Goal: Transaction & Acquisition: Purchase product/service

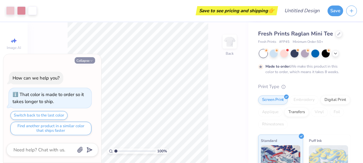
click at [91, 57] on button "Collapse" at bounding box center [85, 60] width 20 height 6
type textarea "x"
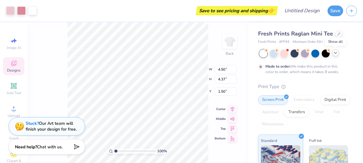
click at [334, 52] on icon at bounding box center [335, 52] width 5 height 5
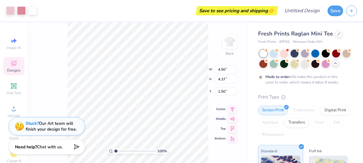
click at [336, 65] on icon at bounding box center [335, 63] width 5 height 5
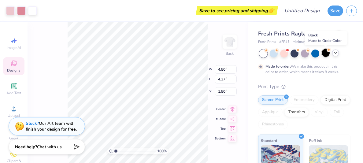
click at [324, 52] on div at bounding box center [325, 53] width 8 height 8
click at [335, 52] on icon at bounding box center [335, 52] width 5 height 5
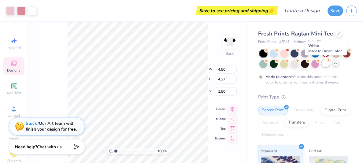
click at [325, 65] on div at bounding box center [325, 63] width 8 height 8
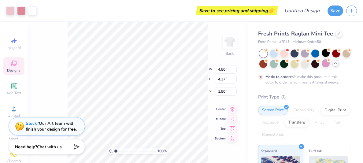
click at [211, 142] on div "100 % Back W 4.50 4.50 " H 4.37 4.37 " Y 1.50 1.50 " Center Middle Top Bottom" at bounding box center [137, 92] width 221 height 140
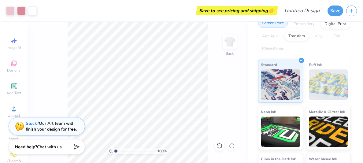
scroll to position [86, 0]
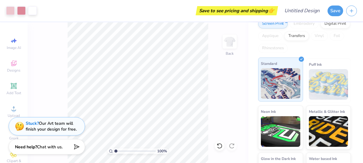
click at [301, 59] on polyline at bounding box center [301, 58] width 2 height 1
click at [296, 61] on div "Standard" at bounding box center [280, 79] width 45 height 44
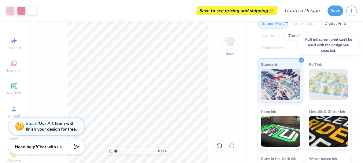
click at [328, 76] on img at bounding box center [327, 84] width 39 height 31
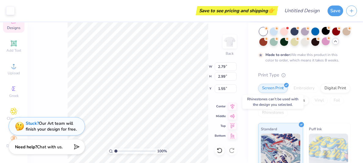
scroll to position [0, 0]
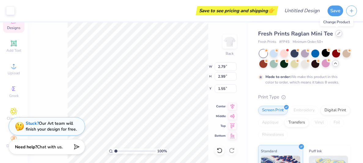
click at [335, 35] on div at bounding box center [338, 33] width 7 height 7
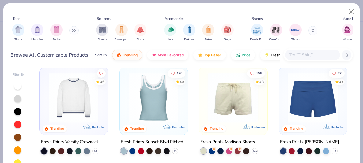
scroll to position [498, 0]
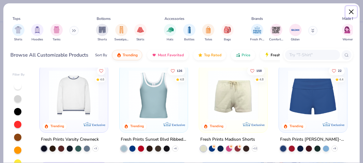
click at [350, 11] on button "Close" at bounding box center [351, 12] width 12 height 12
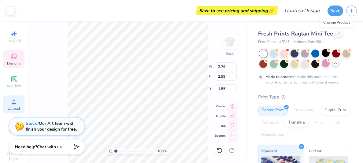
scroll to position [6, 0]
click at [11, 62] on span "Designs" at bounding box center [13, 64] width 13 height 5
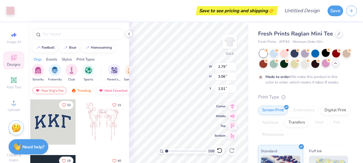
type input "3.06"
type input "1.51"
click at [282, 55] on div at bounding box center [284, 53] width 8 height 8
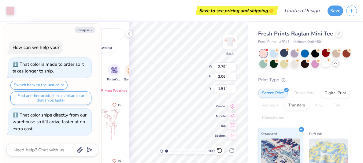
scroll to position [127, 0]
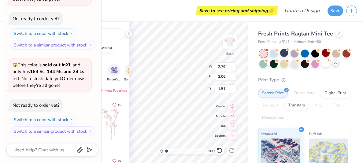
click at [128, 33] on icon at bounding box center [128, 33] width 5 height 5
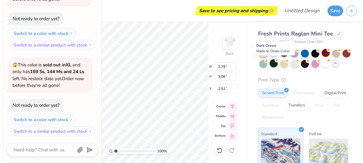
click at [274, 63] on div at bounding box center [273, 63] width 8 height 8
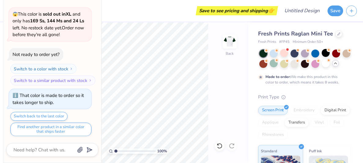
scroll to position [0, 0]
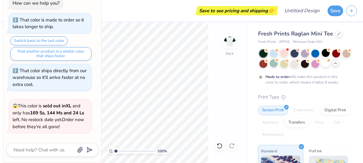
click at [118, 16] on div "Save to see pricing and shipping 👉" at bounding box center [158, 10] width 236 height 21
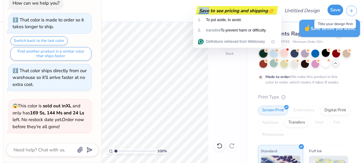
click at [336, 10] on button "Save" at bounding box center [335, 10] width 16 height 11
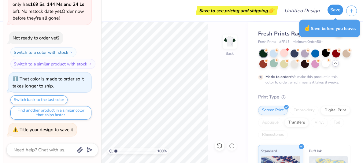
click at [336, 10] on button "Save" at bounding box center [335, 10] width 16 height 11
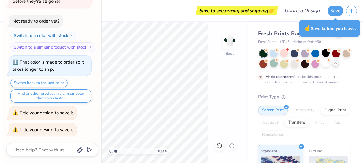
scroll to position [0, 0]
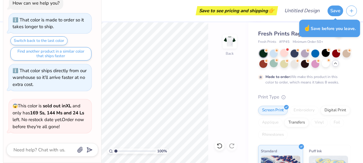
type textarea "x"
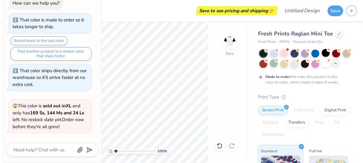
scroll to position [120, 0]
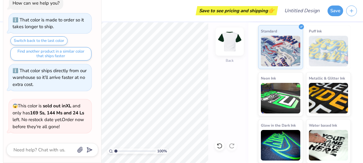
click at [232, 51] on img at bounding box center [229, 41] width 24 height 24
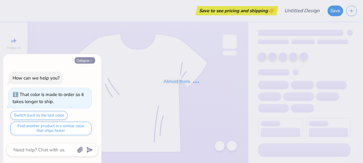
click at [91, 61] on polyline "button" at bounding box center [91, 60] width 2 height 1
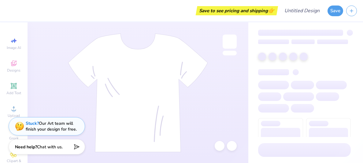
type textarea "x"
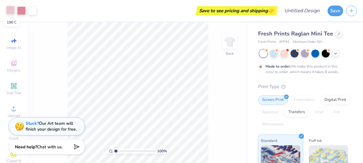
click at [11, 11] on div at bounding box center [10, 10] width 9 height 9
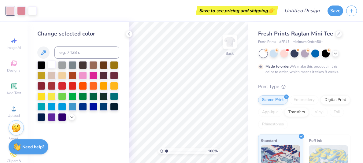
click at [52, 65] on div at bounding box center [52, 64] width 8 height 8
click at [22, 11] on div at bounding box center [21, 10] width 9 height 9
click at [104, 86] on div at bounding box center [104, 85] width 8 height 8
click at [114, 86] on div at bounding box center [114, 85] width 8 height 8
click at [104, 85] on div at bounding box center [104, 85] width 8 height 8
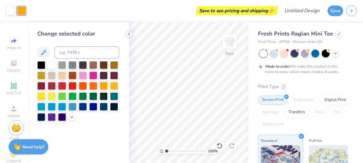
click at [130, 34] on icon at bounding box center [128, 33] width 5 height 5
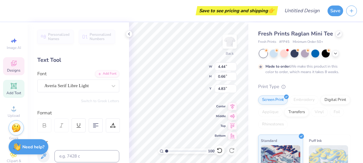
type textarea "X"
type textarea "Sigma Pi Alpha"
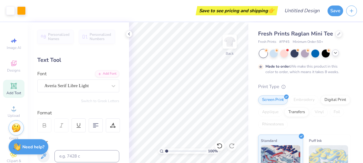
click at [334, 53] on icon at bounding box center [335, 52] width 5 height 5
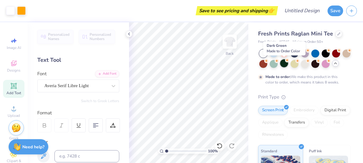
click at [283, 64] on div at bounding box center [284, 63] width 8 height 8
click at [336, 40] on div "Fresh Prints # FP45 Minimum Order: 50 +" at bounding box center [304, 41] width 93 height 5
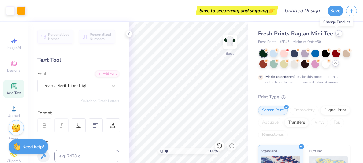
click at [337, 34] on icon at bounding box center [338, 33] width 2 height 2
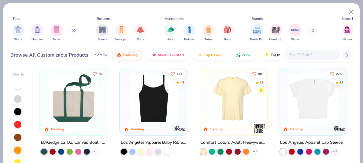
scroll to position [399, 0]
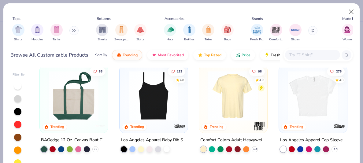
click at [312, 105] on img at bounding box center [313, 96] width 56 height 50
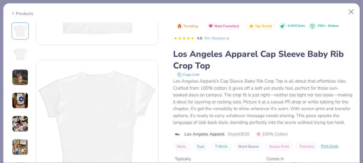
scroll to position [109, 0]
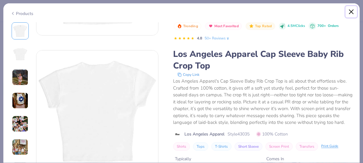
click at [351, 9] on button "Close" at bounding box center [351, 12] width 12 height 12
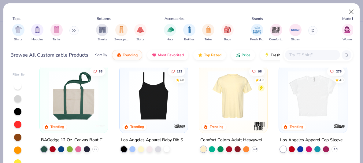
click at [329, 112] on img at bounding box center [313, 96] width 56 height 50
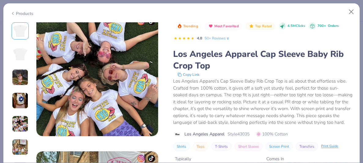
scroll to position [775, 0]
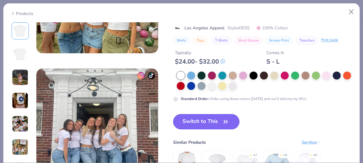
click at [195, 125] on button "Switch to This" at bounding box center [206, 121] width 66 height 15
click at [200, 72] on div at bounding box center [201, 75] width 8 height 8
click at [216, 124] on button "Switch to This" at bounding box center [206, 121] width 66 height 15
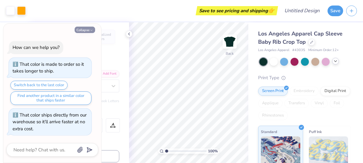
click at [87, 31] on button "Collapse" at bounding box center [85, 30] width 20 height 6
type textarea "x"
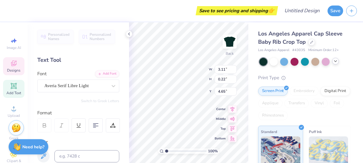
type textarea "B"
type textarea "I"
type textarea "Iota Chapter"
click at [128, 35] on icon at bounding box center [128, 33] width 5 height 5
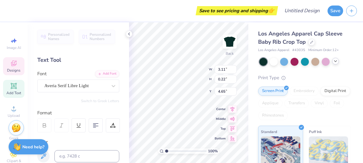
click at [120, 117] on div "Personalized Names Personalized Numbers Text Tool Add Font Font Averia Serif Li…" at bounding box center [77, 92] width 101 height 140
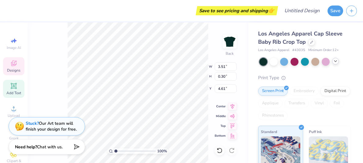
type input "3.51"
type input "0.30"
type input "4.61"
type input "2.36"
click at [121, 151] on input "range" at bounding box center [134, 150] width 41 height 5
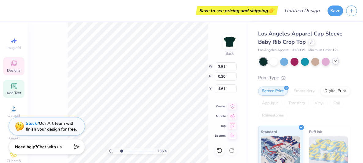
type textarea "x"
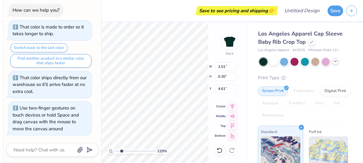
type input "2.29106761930197"
type textarea "x"
type input "2.29106761930197"
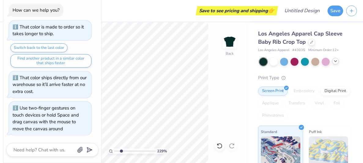
type textarea "x"
type input "2.29106761930197"
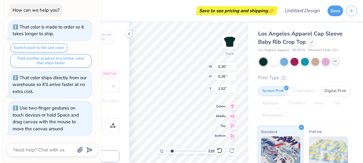
type textarea "x"
type input "2.29106761930197"
type textarea "9"
type textarea "x"
type input "2.29106761930197"
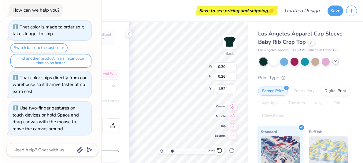
type textarea "96"
type textarea "x"
type input "2.29106761930197"
type textarea "96"
type textarea "x"
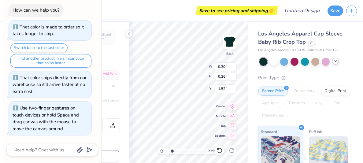
type input "2.29106761930197"
type textarea "x"
type input "2.29106761930197"
type textarea "96"
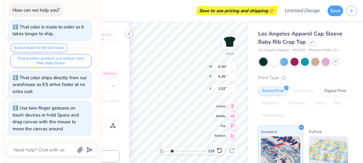
click at [130, 33] on icon at bounding box center [128, 33] width 5 height 5
type textarea "x"
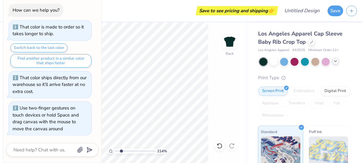
type input "2.14065929508995"
click at [337, 7] on button "Save" at bounding box center [335, 10] width 16 height 11
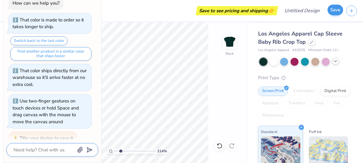
scroll to position [9, 0]
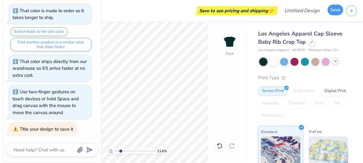
click at [337, 7] on button "Save" at bounding box center [335, 10] width 16 height 11
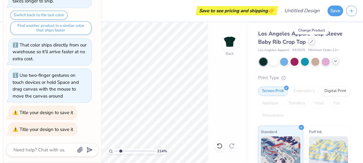
click at [312, 41] on icon at bounding box center [311, 41] width 3 height 3
type textarea "x"
type input "2.14065929508995"
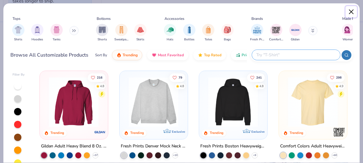
click at [349, 10] on button "Close" at bounding box center [351, 12] width 12 height 12
type textarea "x"
type input "2.14065929508995"
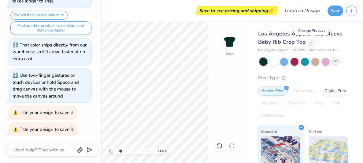
click at [277, 35] on span "Los Angeles Apparel Cap Sleeve Baby Rib Crop Top" at bounding box center [300, 38] width 84 height 16
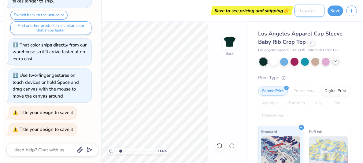
click at [297, 12] on input "Design Title" at bounding box center [309, 11] width 30 height 12
type input "R"
type textarea "x"
type input "2.14065929508995"
type input "Re"
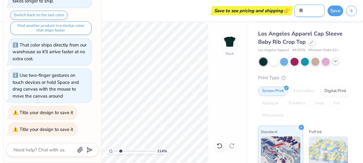
type textarea "x"
type input "2.14065929508995"
type input "Rec"
type textarea "x"
type input "2.14065929508995"
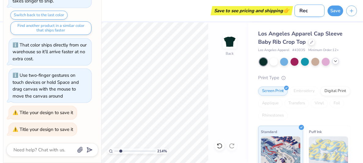
type input "Rect"
type textarea "x"
type input "2.14065929508995"
type input "Rectm"
type textarea "x"
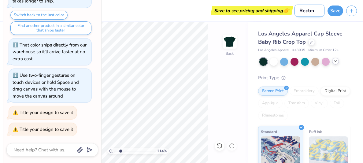
type input "2.14065929508995"
type input "Rect"
type textarea "x"
type input "2.14065929508995"
type input "Rec"
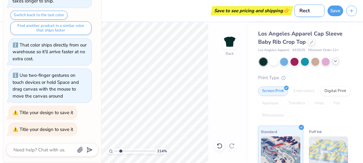
type textarea "x"
type input "2.14065929508995"
type input "Re"
type textarea "x"
type input "2.14065929508995"
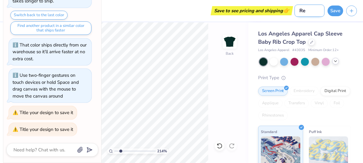
type input "R"
type textarea "x"
type input "2.14065929508995"
type textarea "x"
type input "2.14065929508995"
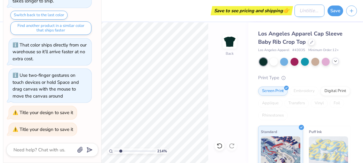
type input "f"
type textarea "x"
type input "2.14065929508995"
type input "fa"
type textarea "x"
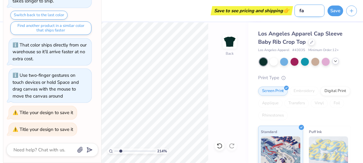
type input "2.14065929508995"
type input "fal"
type textarea "x"
type input "2.14065929508995"
type input "fall"
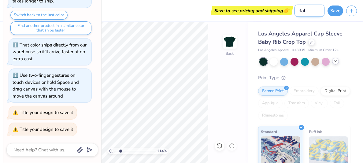
type textarea "x"
type input "2.14065929508995"
type input "fall re"
type textarea "x"
type input "2.14065929508995"
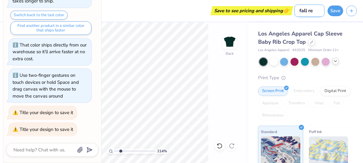
type input "fall rec"
type textarea "x"
type input "2.14065929508995"
type input "fall rec/"
type textarea "x"
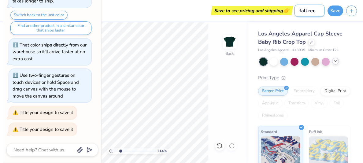
type input "2.14065929508995"
type input "fall rec"
type textarea "x"
type input "2.14065929508995"
type input "fall rec."
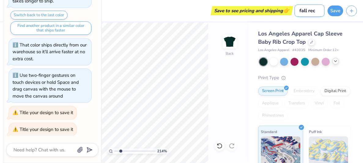
type textarea "x"
type input "2.14065929508995"
type input "fall rec."
type textarea "x"
type input "2.14065929508995"
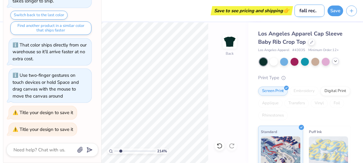
type input "fall rec. 2"
type textarea "x"
type input "2.14065929508995"
type input "fall rec. 20"
type textarea "x"
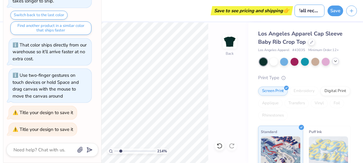
type input "2.14065929508995"
type input "fall rec. 202"
type textarea "x"
type input "2.14065929508995"
type input "fall rec. 2025"
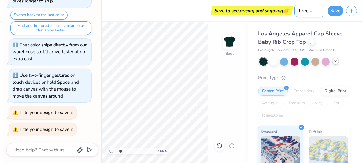
type textarea "x"
type input "2.14065929508995"
type input "fall rec. 2025"
click at [329, 10] on button "Save" at bounding box center [335, 10] width 16 height 11
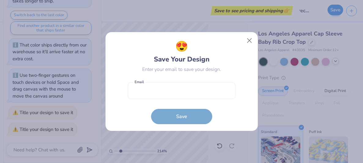
scroll to position [0, 0]
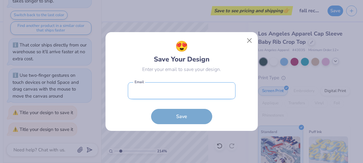
click at [152, 94] on input "email" at bounding box center [182, 90] width 108 height 17
type input "iih001@ucsd.edu"
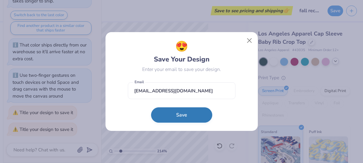
click at [163, 111] on button "Save" at bounding box center [181, 114] width 61 height 15
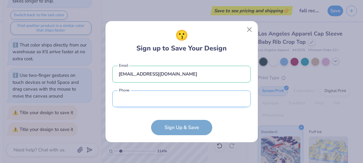
click at [153, 103] on input "tel" at bounding box center [181, 98] width 138 height 17
type input "(951) 393-7800"
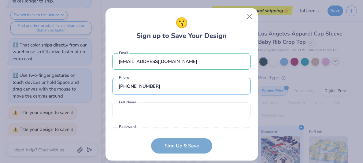
scroll to position [26, 0]
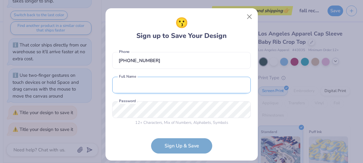
click at [156, 83] on input "text" at bounding box center [181, 85] width 138 height 17
type input "Isaura Hernandez-Santos"
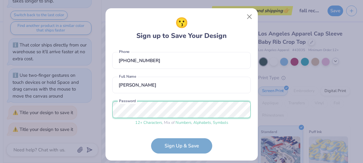
scroll to position [49, 0]
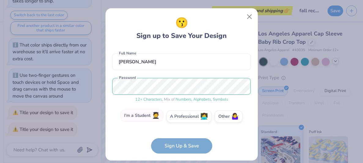
click at [147, 114] on label "I'm a Student 🧑‍🎓" at bounding box center [141, 115] width 43 height 12
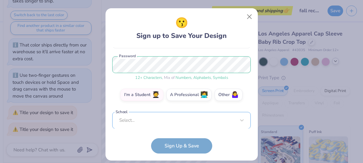
click at [170, 125] on div "iih001@ucsd.edu Email (951) 393-7800 Phone Isaura Hernandez-Santos Full Name 12…" at bounding box center [181, 88] width 138 height 82
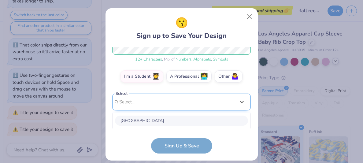
scroll to position [165, 0]
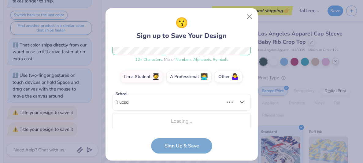
type input "ucsd"
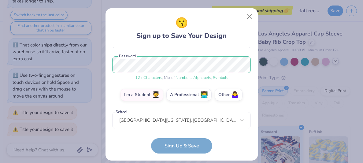
scroll to position [98, 0]
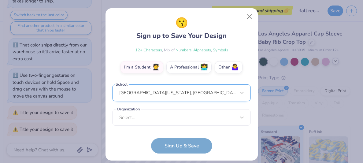
click at [165, 94] on div "University of California, San Diego" at bounding box center [181, 92] width 138 height 17
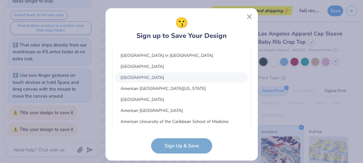
scroll to position [192, 0]
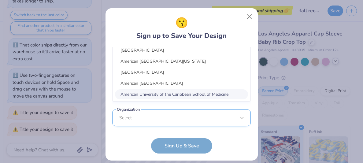
click at [195, 117] on div "Select..." at bounding box center [181, 117] width 138 height 17
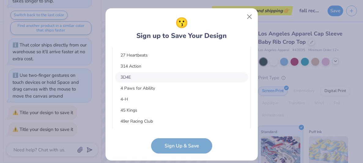
scroll to position [0, 0]
click at [231, 151] on form "iih001@ucsd.edu Email (951) 393-7800 Phone Isaura Hernandez-Santos Full Name 12…" at bounding box center [181, 100] width 138 height 107
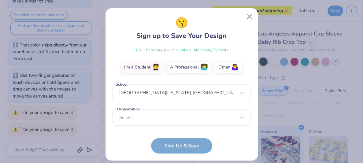
scroll to position [98, 0]
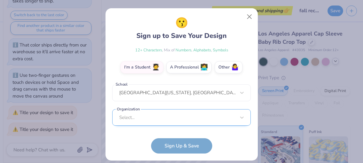
click at [210, 117] on div "Select..." at bounding box center [181, 117] width 138 height 17
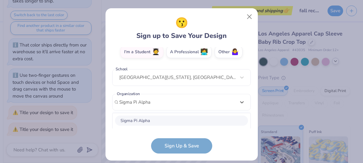
scroll to position [190, 0]
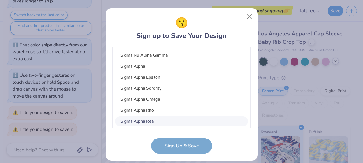
type input "Sigma Pi Alpha"
click at [213, 144] on form "iih001@ucsd.edu Email (951) 393-7800 Phone Isaura Hernandez-Santos Full Name 12…" at bounding box center [181, 100] width 138 height 107
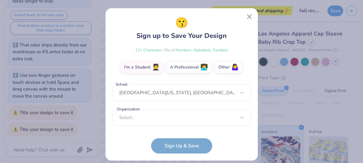
scroll to position [98, 0]
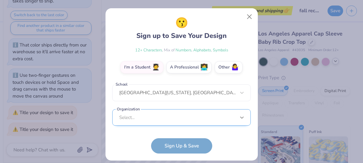
click at [241, 115] on div "Select..." at bounding box center [181, 117] width 138 height 17
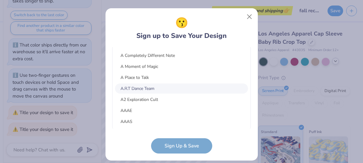
type textarea "x"
type input "2.14065929508995"
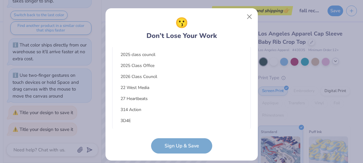
scroll to position [0, 0]
click at [201, 31] on div "😗 Don’t Lose Your Work" at bounding box center [181, 28] width 70 height 26
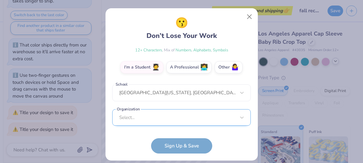
click at [162, 119] on div "Select..." at bounding box center [181, 117] width 138 height 17
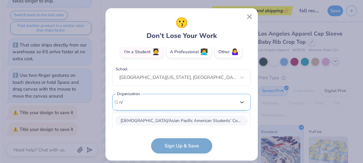
scroll to position [190, 0]
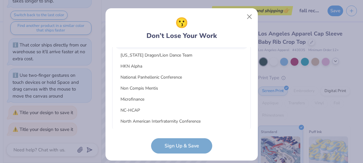
type input "n"
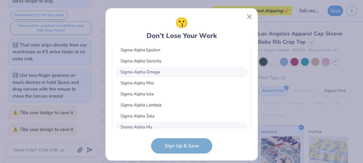
scroll to position [27, 0]
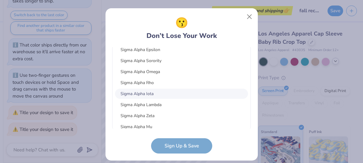
click at [153, 94] on div "Sigma Alpha Iota" at bounding box center [181, 94] width 133 height 10
type input "sigma pi alpha"
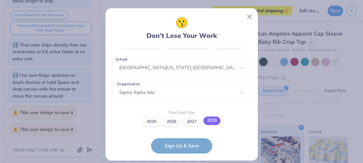
click at [215, 119] on label "2028" at bounding box center [211, 120] width 17 height 9
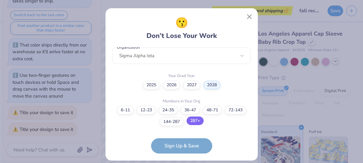
click at [202, 119] on label "287+" at bounding box center [194, 120] width 17 height 9
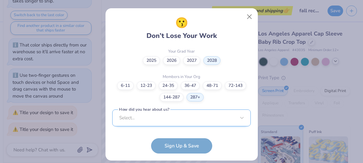
click at [192, 118] on div "Select..." at bounding box center [181, 117] width 138 height 17
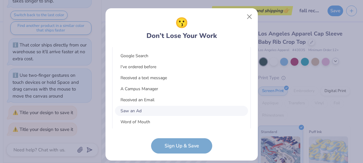
click at [149, 108] on div "Saw an Ad" at bounding box center [181, 111] width 133 height 10
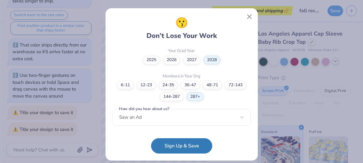
scroll to position [184, 0]
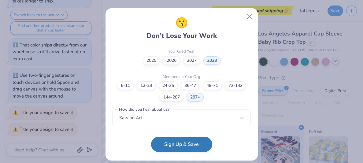
click at [168, 141] on button "Sign Up & Save" at bounding box center [181, 144] width 61 height 15
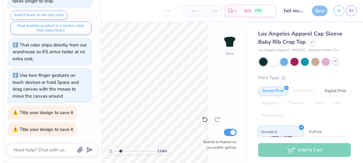
type textarea "x"
type input "2.14065929508995"
click at [315, 11] on div "Save" at bounding box center [320, 10] width 16 height 11
click at [321, 10] on div "Save" at bounding box center [320, 10] width 16 height 11
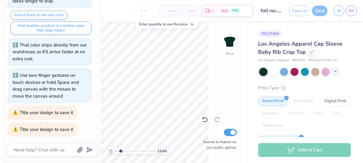
type textarea "x"
type input "2.14065929508995"
type textarea "x"
type input "2.14065929508995"
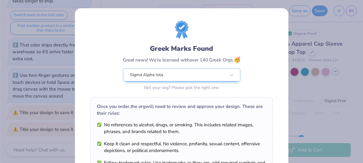
scroll to position [123, 0]
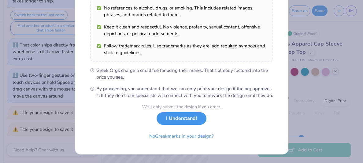
click at [189, 123] on button "I Understand!" at bounding box center [181, 118] width 50 height 13
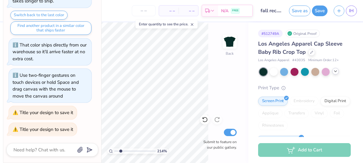
scroll to position [33, 0]
click at [302, 13] on button "Save as" at bounding box center [299, 10] width 21 height 11
click at [321, 13] on div "Save" at bounding box center [320, 10] width 16 height 11
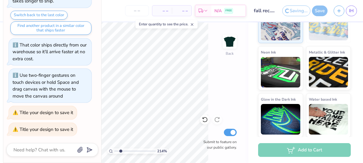
click at [168, 12] on span "– –" at bounding box center [162, 11] width 12 height 6
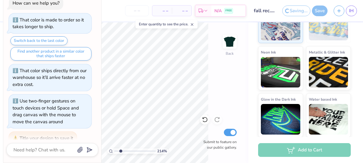
click at [140, 12] on input "number" at bounding box center [137, 10] width 24 height 11
type textarea "x"
type input "2.14065929508995"
type textarea "x"
type input "2.14065929508995"
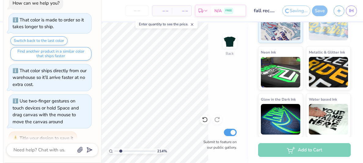
type textarea "x"
type input "2.14065929508995"
click at [181, 29] on div "Enter quantity to see the price." at bounding box center [166, 24] width 66 height 12
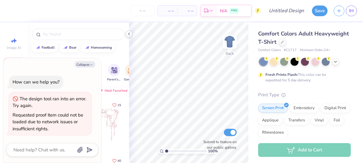
click at [129, 35] on icon at bounding box center [128, 33] width 5 height 5
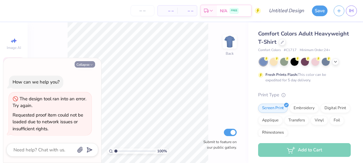
click at [87, 64] on button "Collapse" at bounding box center [85, 64] width 20 height 6
type textarea "x"
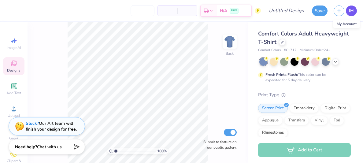
click at [351, 12] on span "IH" at bounding box center [350, 10] width 5 height 7
click at [339, 13] on button "button" at bounding box center [338, 10] width 11 height 11
click at [339, 11] on line "button" at bounding box center [339, 9] width 0 height 3
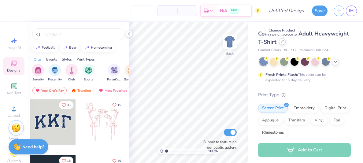
click at [282, 42] on icon at bounding box center [282, 41] width 2 height 2
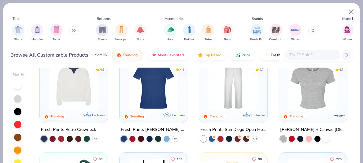
scroll to position [312, 0]
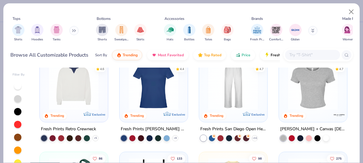
click at [319, 100] on img at bounding box center [313, 85] width 56 height 50
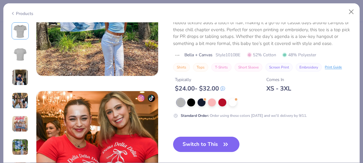
scroll to position [752, 0]
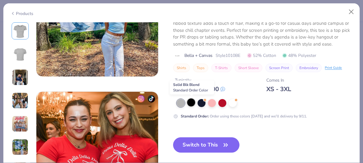
click at [190, 103] on div at bounding box center [191, 102] width 8 height 8
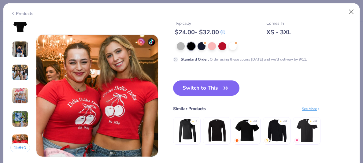
scroll to position [810, 0]
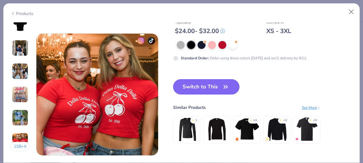
click at [198, 87] on button "Switch to This" at bounding box center [206, 86] width 66 height 15
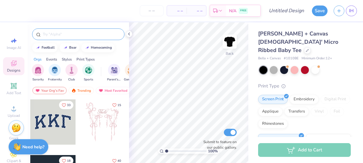
click at [53, 34] on input "text" at bounding box center [81, 34] width 78 height 6
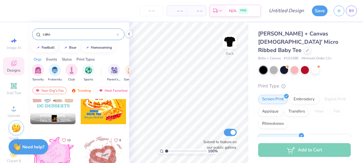
scroll to position [409, 0]
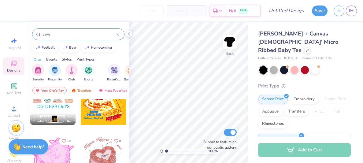
type input "cake"
click at [71, 104] on div at bounding box center [52, 101] width 45 height 45
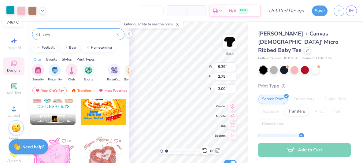
click at [8, 11] on div at bounding box center [10, 10] width 9 height 9
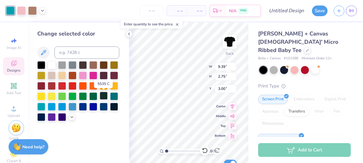
click at [103, 95] on div at bounding box center [104, 96] width 8 height 8
click at [53, 65] on div at bounding box center [52, 64] width 8 height 8
click at [17, 11] on div at bounding box center [21, 10] width 9 height 9
click at [101, 88] on div at bounding box center [104, 85] width 8 height 8
click at [36, 11] on div at bounding box center [32, 10] width 9 height 9
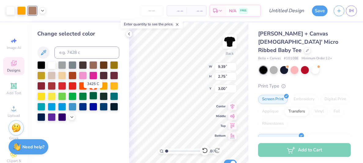
click at [94, 97] on div at bounding box center [93, 96] width 8 height 8
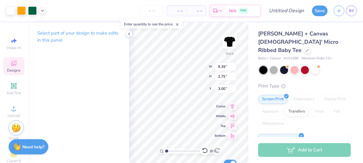
click at [14, 72] on span "Designs" at bounding box center [13, 70] width 13 height 5
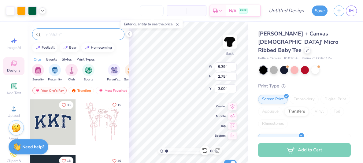
click at [54, 30] on div at bounding box center [78, 34] width 92 height 12
click at [56, 33] on input "text" at bounding box center [81, 34] width 78 height 6
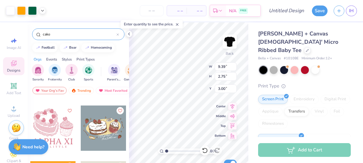
scroll to position [217, 0]
type input "cake"
click at [233, 45] on img at bounding box center [229, 41] width 24 height 24
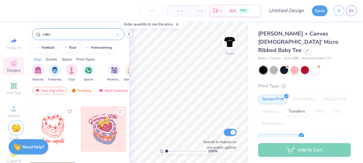
scroll to position [541, 0]
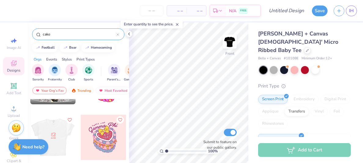
click at [63, 137] on div at bounding box center [52, 137] width 45 height 45
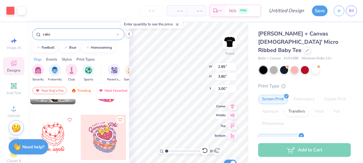
click at [223, 115] on div "100 % Front W 2.85 2.85 " H 3.80 3.80 " Y 3.00 3.00 " Center Middle Top Bottom …" at bounding box center [188, 92] width 119 height 140
click at [222, 107] on div "100 % Front W 2.85 2.85 " H 3.80 3.80 " Y 3.00 3.00 " Center Middle Top Bottom …" at bounding box center [188, 92] width 119 height 140
type input "7.35"
type input "5.52"
type input "7.35"
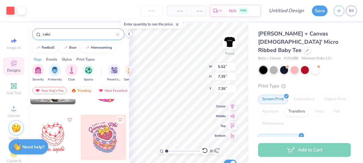
type input "6.00"
type input "7.40"
type input "9.86"
type input "4.32"
click at [11, 7] on div at bounding box center [10, 10] width 9 height 9
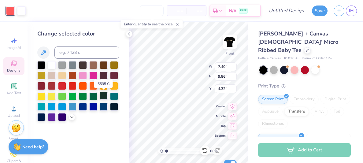
click at [104, 93] on div at bounding box center [104, 96] width 8 height 8
click at [103, 87] on div at bounding box center [104, 85] width 8 height 8
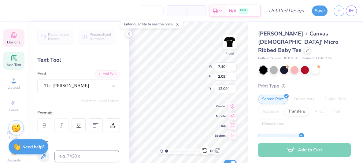
scroll to position [44, 0]
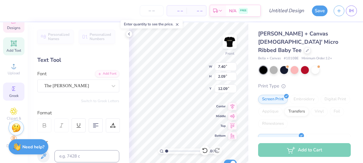
click at [13, 85] on icon at bounding box center [13, 88] width 7 height 7
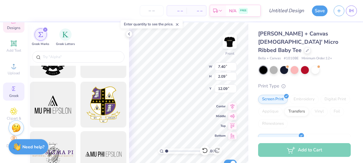
scroll to position [35, 0]
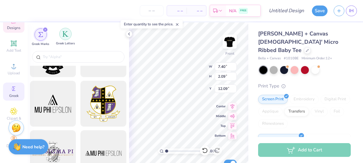
click at [65, 35] on img "filter for Greek Letters" at bounding box center [65, 34] width 6 height 6
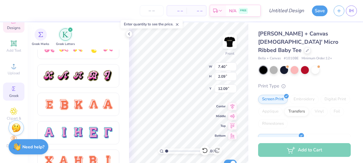
scroll to position [344, 0]
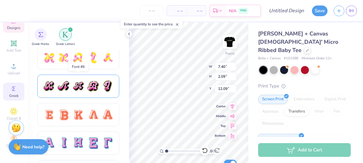
click at [74, 92] on div at bounding box center [78, 86] width 13 height 13
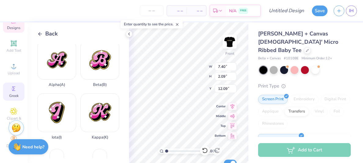
scroll to position [54, 0]
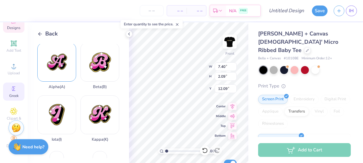
click at [71, 69] on div "Alpha ( A )" at bounding box center [56, 66] width 39 height 46
type input "11.00"
type input "9.26"
type input "4.62"
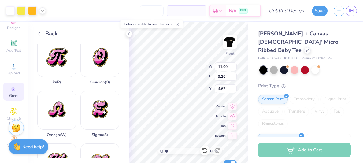
scroll to position [269, 0]
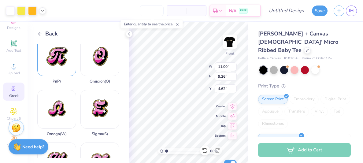
click at [55, 57] on div "Pi ( P )" at bounding box center [56, 60] width 39 height 46
type input "9.93"
type input "4.29"
click at [103, 109] on div "Sigma ( S )" at bounding box center [99, 113] width 39 height 46
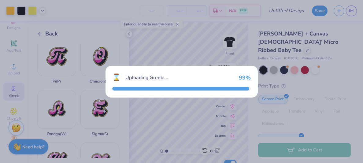
type input "12.29"
type input "3.10"
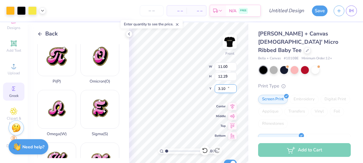
type input "4.20"
type input "4.69"
type input "11.87"
click at [8, 9] on div at bounding box center [10, 10] width 9 height 9
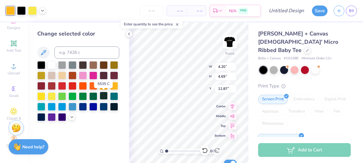
click at [100, 96] on div at bounding box center [104, 96] width 8 height 8
click at [18, 11] on div at bounding box center [21, 10] width 9 height 9
click at [95, 96] on div at bounding box center [93, 96] width 8 height 8
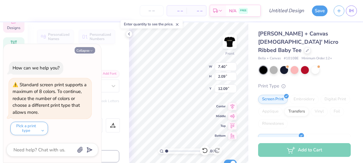
click at [91, 50] on icon "button" at bounding box center [91, 51] width 4 height 4
type textarea "x"
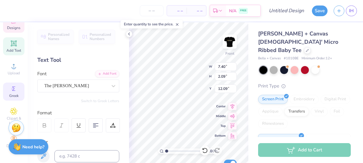
click at [16, 93] on span "Greek" at bounding box center [13, 95] width 9 height 5
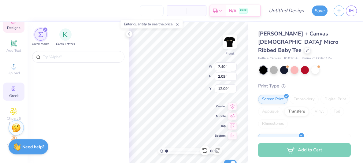
scroll to position [0, 0]
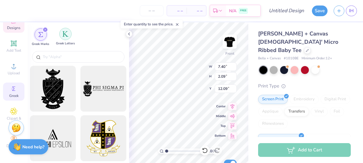
click at [65, 36] on img "filter for Greek Letters" at bounding box center [65, 34] width 6 height 6
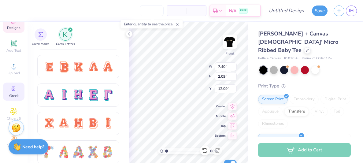
scroll to position [395, 0]
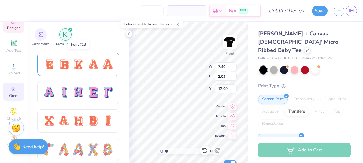
click at [56, 65] on div at bounding box center [77, 64] width 71 height 13
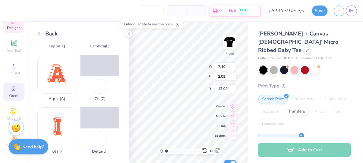
scroll to position [97, 0]
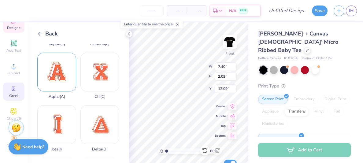
click at [72, 81] on div "Alpha ( A )" at bounding box center [56, 76] width 39 height 46
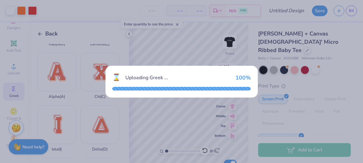
type input "11.00"
type input "11.33"
type input "3.58"
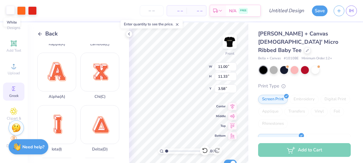
click at [9, 9] on div at bounding box center [10, 10] width 9 height 9
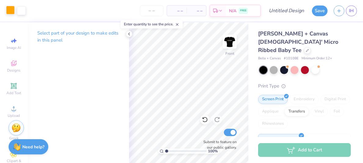
scroll to position [44, 0]
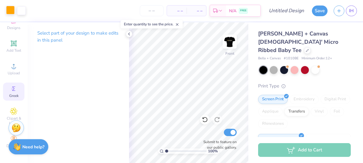
click at [14, 91] on icon at bounding box center [13, 88] width 7 height 7
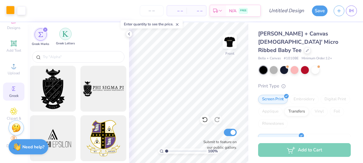
click at [66, 38] on div "filter for Greek Letters" at bounding box center [65, 34] width 12 height 12
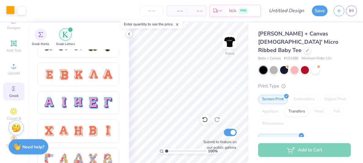
scroll to position [385, 0]
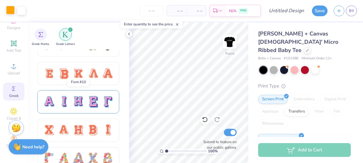
click at [81, 104] on div at bounding box center [78, 101] width 13 height 13
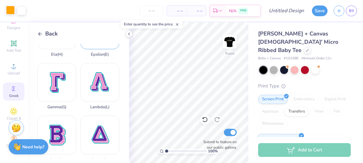
scroll to position [0, 0]
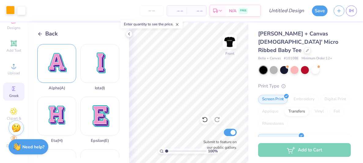
click at [63, 78] on div "Alpha ( A )" at bounding box center [56, 67] width 39 height 46
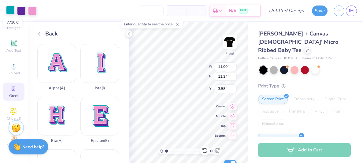
click at [12, 11] on div at bounding box center [10, 10] width 9 height 9
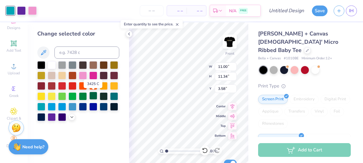
click at [93, 96] on div at bounding box center [93, 96] width 8 height 8
click at [20, 11] on div at bounding box center [21, 10] width 9 height 9
click at [102, 86] on div at bounding box center [104, 85] width 8 height 8
click at [33, 12] on div at bounding box center [32, 10] width 9 height 9
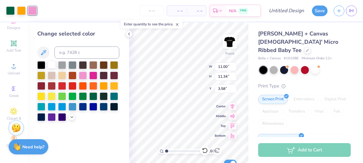
click at [50, 66] on div at bounding box center [52, 64] width 8 height 8
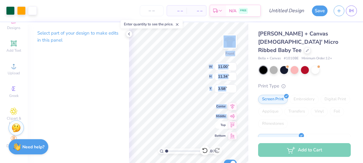
click at [209, 116] on div "100 % Front W 11.00 11.00 " H 11.34 11.34 " Y 3.58 3.58 " Center Middle Top Bot…" at bounding box center [188, 92] width 119 height 140
type input "4.13"
type input "4.25"
type input "13.14"
type input "2.85"
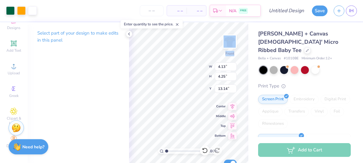
type input "2.94"
type input "14.45"
click at [16, 91] on icon at bounding box center [13, 88] width 7 height 7
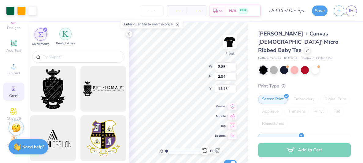
click at [61, 34] on div "filter for Greek Letters" at bounding box center [65, 34] width 12 height 12
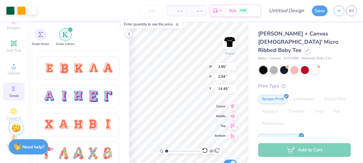
scroll to position [393, 0]
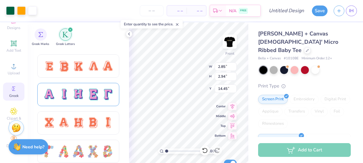
click at [68, 83] on div at bounding box center [78, 94] width 82 height 23
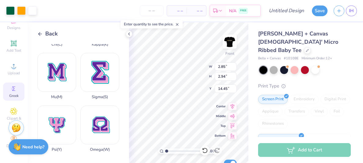
scroll to position [252, 0]
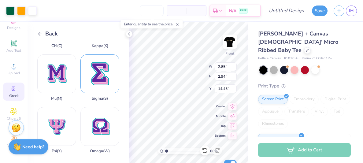
click at [98, 86] on div "Sigma ( S )" at bounding box center [99, 77] width 39 height 46
type input "11.00"
type input "14.26"
type input "2.12"
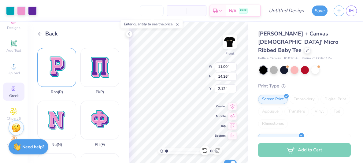
scroll to position [364, 0]
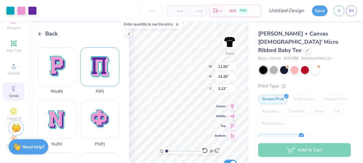
click at [94, 72] on div "Pi ( P )" at bounding box center [99, 70] width 39 height 46
type input "12.55"
type input "2.98"
click at [7, 10] on div at bounding box center [10, 10] width 9 height 9
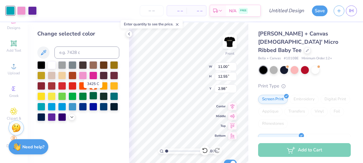
click at [96, 97] on div at bounding box center [93, 96] width 8 height 8
click at [92, 97] on div at bounding box center [93, 96] width 8 height 8
click at [22, 14] on div at bounding box center [21, 10] width 9 height 9
click at [104, 86] on div at bounding box center [104, 85] width 8 height 8
click at [33, 11] on div at bounding box center [32, 10] width 9 height 9
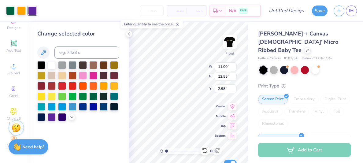
click at [50, 60] on div "Change selected color" at bounding box center [78, 75] width 82 height 91
click at [53, 64] on div at bounding box center [52, 64] width 8 height 8
click at [73, 116] on icon at bounding box center [71, 116] width 5 height 5
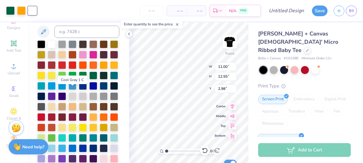
scroll to position [38, 0]
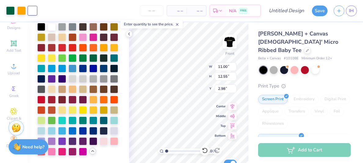
click at [177, 26] on icon at bounding box center [177, 24] width 4 height 4
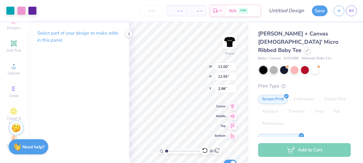
type input "14.26"
type input "2.12"
click at [7, 12] on div at bounding box center [10, 10] width 9 height 9
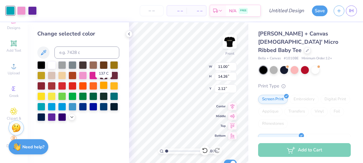
click at [105, 86] on div at bounding box center [104, 85] width 8 height 8
click at [20, 9] on div at bounding box center [21, 10] width 9 height 9
click at [50, 64] on div at bounding box center [52, 64] width 8 height 8
click at [32, 13] on div at bounding box center [32, 10] width 9 height 9
click at [51, 64] on div at bounding box center [52, 64] width 8 height 8
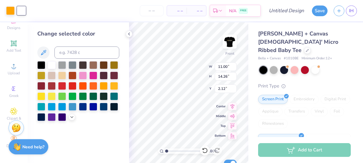
type input "6.52"
type input "8.46"
type input "7.92"
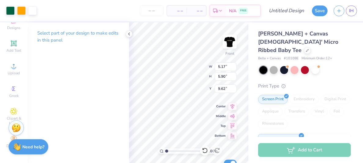
type input "8.55"
type input "6.52"
type input "8.46"
type input "7.92"
type input "3.17"
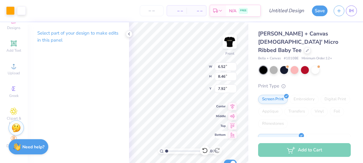
type input "4.10"
type input "13.90"
type input "1.82"
type input "2.36"
type input "14.45"
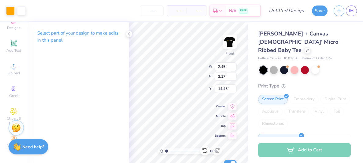
type input "2.45"
type input "3.17"
type input "2.17"
type input "2.48"
type input "8.55"
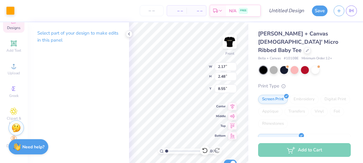
type input "7.16"
type input "7.77"
type input "4.32"
type input "2.17"
type input "2.48"
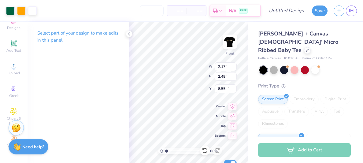
type input "14.79"
type input "2.79"
type input "3.19"
type input "14.09"
type input "2.85"
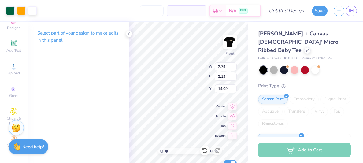
type input "2.94"
type input "14.45"
type input "3.19"
type input "3.28"
type input "2.45"
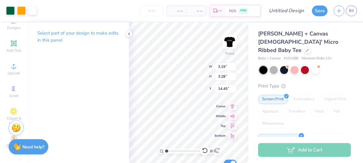
type input "3.17"
click at [12, 10] on div at bounding box center [10, 10] width 9 height 9
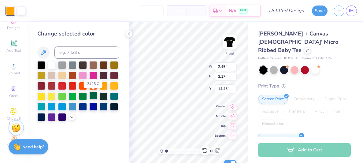
click at [93, 97] on div at bounding box center [93, 96] width 8 height 8
click at [22, 12] on div at bounding box center [21, 10] width 9 height 9
click at [116, 86] on div at bounding box center [114, 85] width 8 height 8
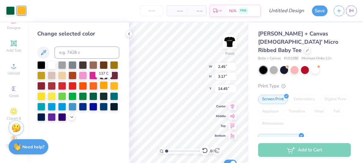
click at [100, 84] on div at bounding box center [104, 85] width 8 height 8
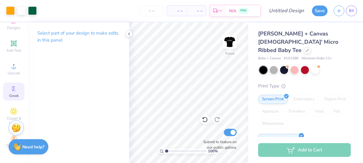
click at [17, 93] on span "Greek" at bounding box center [13, 95] width 9 height 5
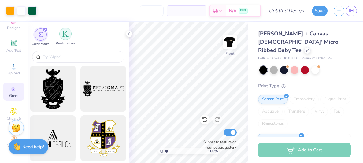
click at [63, 34] on img "filter for Greek Letters" at bounding box center [65, 34] width 6 height 6
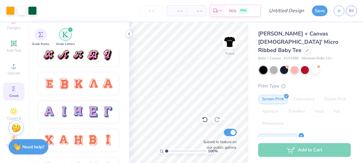
scroll to position [376, 0]
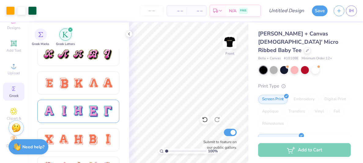
click at [72, 110] on div at bounding box center [78, 111] width 13 height 13
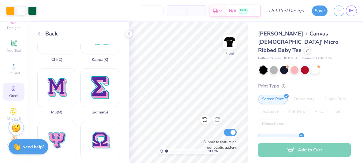
scroll to position [242, 0]
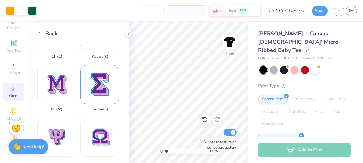
click at [101, 75] on div "Sigma ( S )" at bounding box center [99, 88] width 39 height 46
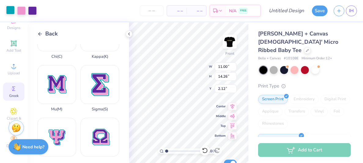
click at [12, 13] on div at bounding box center [10, 10] width 9 height 9
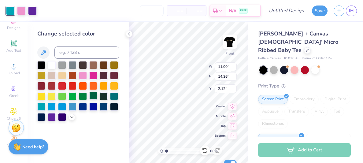
click at [93, 96] on div at bounding box center [93, 96] width 8 height 8
click at [17, 6] on div at bounding box center [21, 10] width 9 height 9
click at [105, 86] on div at bounding box center [104, 85] width 8 height 8
click at [32, 12] on div at bounding box center [32, 10] width 9 height 9
click at [51, 65] on div at bounding box center [52, 64] width 8 height 8
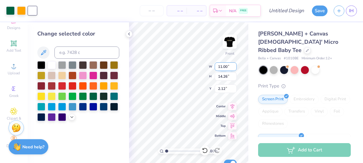
type input "3.45"
type input "4.47"
type input "11.91"
type input "2.44"
type input "3.16"
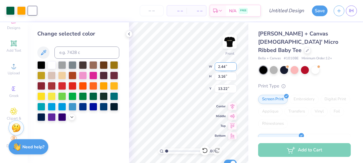
type input "14.47"
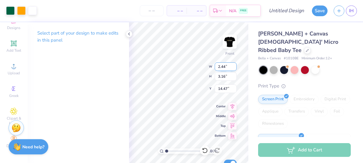
type input "2.79"
type input "3.19"
type input "14.45"
type input "2.50"
type input "2.85"
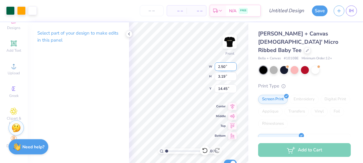
type input "14.78"
type input "3.19"
type input "3.28"
type input "14.45"
type input "2.81"
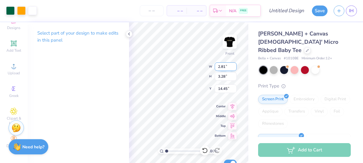
type input "2.90"
type input "14.83"
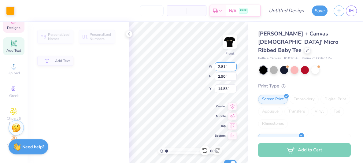
type input "7.40"
type input "2.09"
type input "12.09"
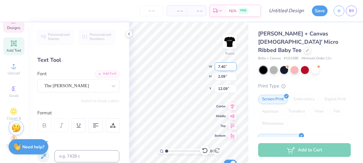
scroll to position [0, 0]
type textarea "love,"
type input "12.09"
type input "2.50"
type input "2.85"
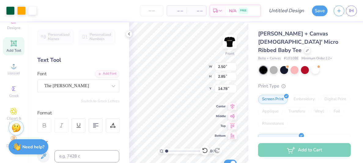
type input "12.22"
type input "2.81"
type input "2.90"
type input "12.18"
click at [189, 20] on div "– – Per Item – – Total Est. Delivery N/A FREE" at bounding box center [150, 10] width 221 height 21
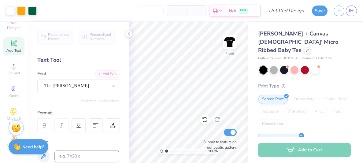
click at [250, 84] on div "Bella + Canvas Ladies' Micro Ribbed Baby Tee Bella + Canvas # 1010BE Minimum Or…" at bounding box center [305, 147] width 115 height 250
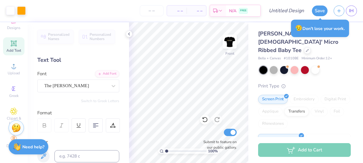
click at [15, 48] on span "Add Text" at bounding box center [13, 50] width 15 height 5
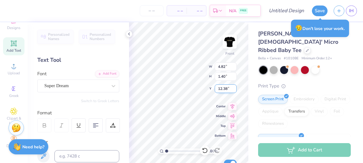
type input "12.38"
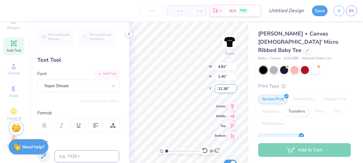
scroll to position [0, 2]
type textarea "Love, Sigma Pi Alpha"
type input "10.95"
type input "1.11"
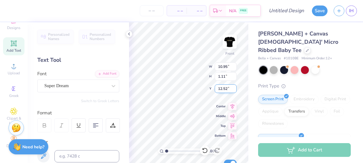
type input "13.54"
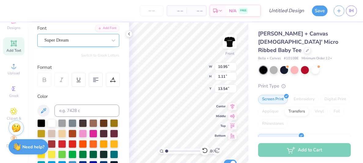
scroll to position [0, 0]
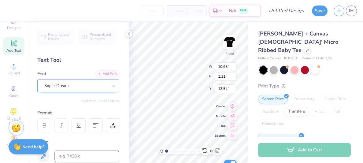
click at [100, 83] on div "Super Dream" at bounding box center [76, 85] width 64 height 9
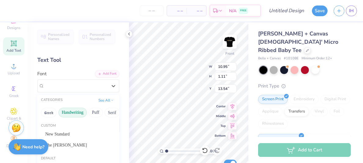
click at [75, 112] on button "Handwriting" at bounding box center [72, 113] width 28 height 10
click at [76, 133] on div at bounding box center [78, 134] width 66 height 6
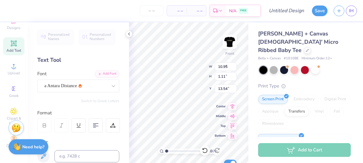
type input "7.91"
type input "1.25"
type input "13.48"
click at [43, 128] on div at bounding box center [44, 125] width 14 height 14
type input "9.13"
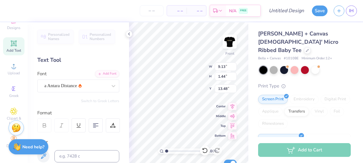
type input "1.44"
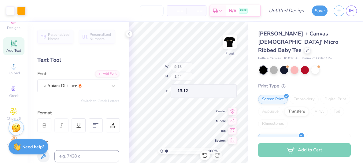
type input "13.12"
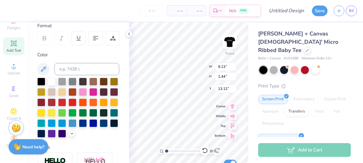
scroll to position [90, 0]
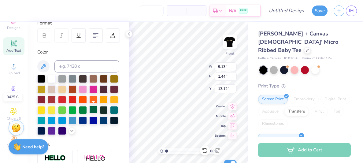
click at [93, 109] on div at bounding box center [93, 109] width 8 height 8
click at [102, 101] on div at bounding box center [104, 99] width 8 height 8
type input "6.94"
type input "6.79"
type input "5.17"
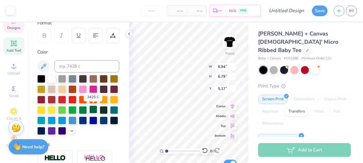
click at [92, 109] on div at bounding box center [93, 109] width 8 height 8
type input "9.13"
type input "1.44"
type input "13.12"
click at [105, 98] on div at bounding box center [104, 99] width 8 height 8
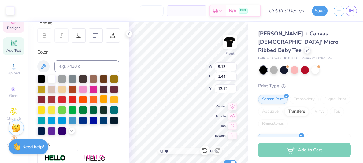
type input "6.56"
type input "4.60"
type input "5.80"
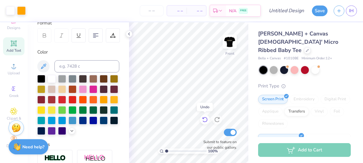
click at [204, 121] on icon at bounding box center [205, 119] width 6 height 6
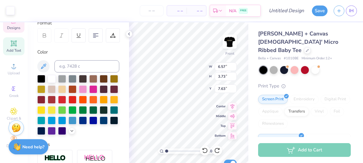
type input "7.16"
type input "7.77"
type input "4.32"
click at [12, 12] on div at bounding box center [10, 10] width 9 height 9
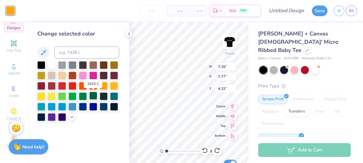
click at [93, 95] on div at bounding box center [93, 96] width 8 height 8
click at [131, 34] on div at bounding box center [129, 34] width 7 height 7
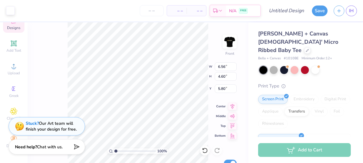
click at [182, 66] on div "100 % Front W 6.56 6.56 " H 4.60 4.60 " Y 5.80 5.80 " Center Middle Top Bottom …" at bounding box center [137, 92] width 221 height 140
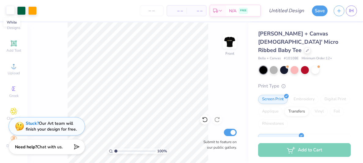
click at [13, 13] on div at bounding box center [10, 10] width 9 height 9
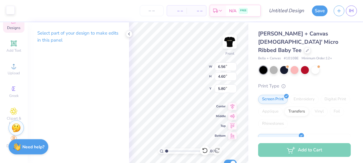
click at [11, 7] on div at bounding box center [10, 10] width 9 height 9
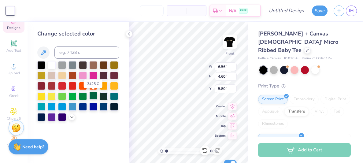
click at [90, 97] on div at bounding box center [93, 96] width 8 height 8
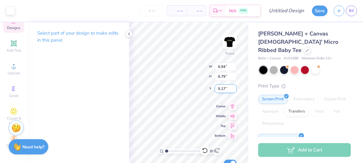
type input "6.94"
type input "6.79"
type input "5.17"
click at [12, 13] on div at bounding box center [10, 10] width 9 height 9
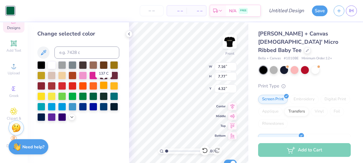
click at [104, 87] on div at bounding box center [104, 85] width 8 height 8
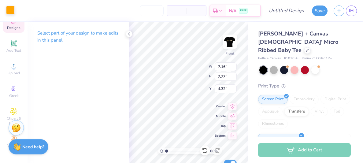
click at [12, 11] on div at bounding box center [10, 10] width 9 height 9
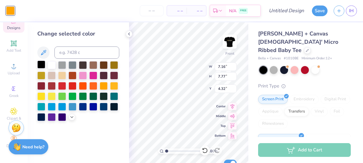
click at [41, 66] on div at bounding box center [41, 64] width 8 height 8
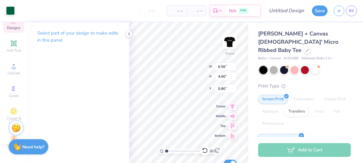
type input "6.56"
type input "4.60"
type input "5.80"
click at [11, 9] on div at bounding box center [10, 10] width 9 height 9
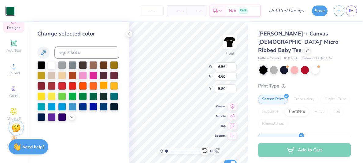
click at [104, 87] on div at bounding box center [104, 85] width 8 height 8
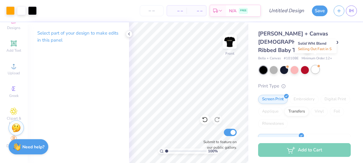
click at [312, 65] on div at bounding box center [315, 69] width 8 height 8
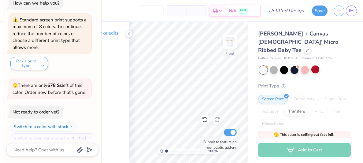
scroll to position [80, 0]
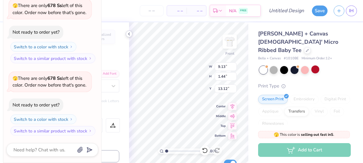
click at [129, 35] on icon at bounding box center [128, 33] width 5 height 5
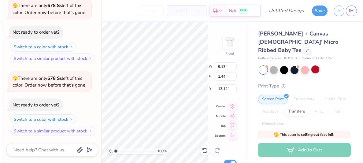
scroll to position [0, 0]
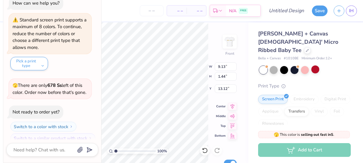
click at [160, 20] on div "– – Per Item – – Total Est. Delivery N/A FREE" at bounding box center [134, 10] width 251 height 21
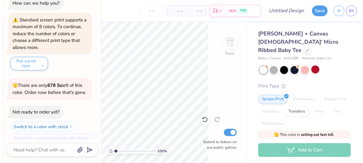
click at [62, 3] on div "How can we help you?" at bounding box center [36, 3] width 54 height 13
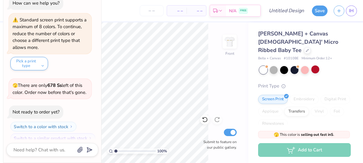
click at [62, 3] on div "How can we help you?" at bounding box center [36, 3] width 54 height 13
click at [62, 24] on div "Standard screen print supports a maximum of 8 colors. To continue, reduce the n…" at bounding box center [50, 34] width 74 height 34
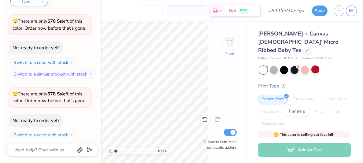
scroll to position [65, 0]
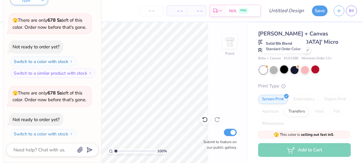
click at [284, 65] on div at bounding box center [284, 69] width 8 height 8
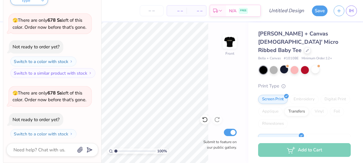
scroll to position [80, 0]
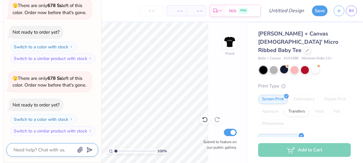
click at [61, 151] on textarea at bounding box center [44, 150] width 62 height 8
click at [125, 14] on div "– – Per Item – – Total Est. Delivery N/A FREE" at bounding box center [150, 10] width 221 height 21
type textarea "x"
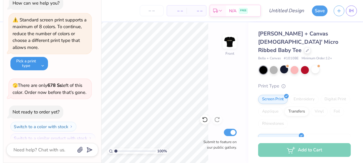
click at [43, 62] on button "Pick a print type" at bounding box center [29, 63] width 38 height 13
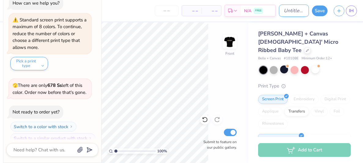
click at [298, 9] on input "Design Title" at bounding box center [294, 11] width 30 height 12
type input "fa"
type textarea "x"
type input "fal"
type textarea "x"
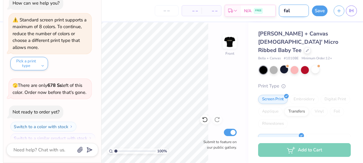
type input "fall"
type textarea "x"
type input "fall"
type textarea "x"
type input "fall r"
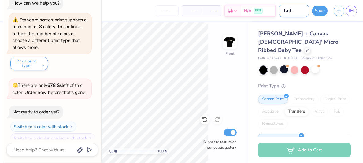
type textarea "x"
type input "fall re"
type textarea "x"
type input "fall rec"
type textarea "x"
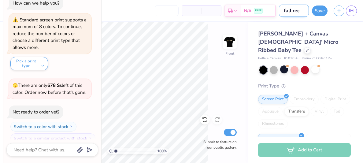
type input "fall rec,"
type textarea "x"
type input "fall rec,"
type textarea "x"
type input "fall rec,"
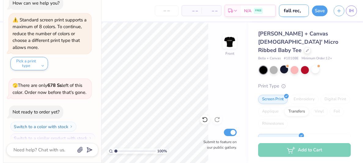
type textarea "x"
type input "fall rec"
type textarea "x"
type input "fall rec."
type textarea "x"
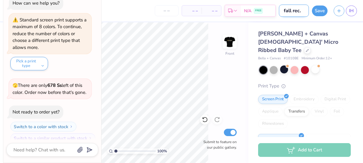
type input "fall rec."
type textarea "x"
type input "fall rec. 2"
type textarea "x"
type input "fall rec. 20"
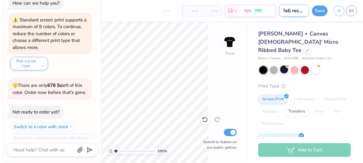
type textarea "x"
type input "fall rec. 202"
type textarea "x"
type input "fall rec. 2025"
type textarea "x"
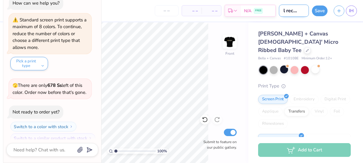
scroll to position [0, 9]
type input "fall rec. 2025"
click at [317, 11] on button "Save" at bounding box center [320, 10] width 16 height 11
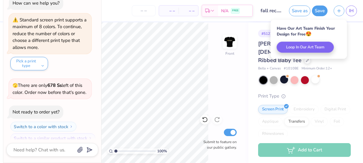
type textarea "x"
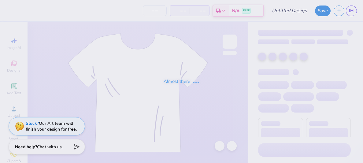
type input "fall rec. 2025"
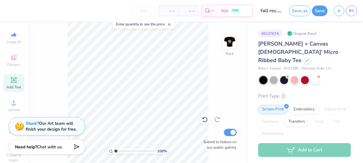
scroll to position [8, 0]
click at [17, 88] on div "Add Text" at bounding box center [13, 81] width 21 height 18
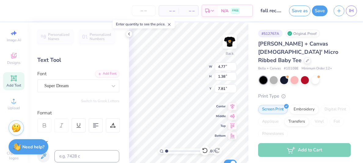
scroll to position [0, 1]
type textarea "Sweet as"
type input "3.00"
click at [17, 56] on icon at bounding box center [13, 55] width 7 height 7
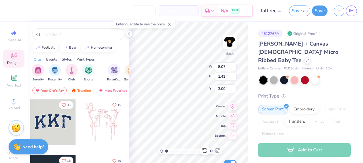
scroll to position [44, 0]
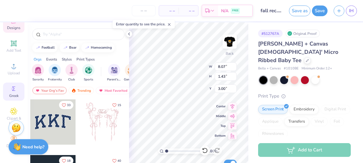
click at [14, 91] on icon at bounding box center [13, 88] width 7 height 7
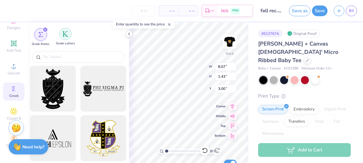
click at [64, 36] on img "filter for Greek Letters" at bounding box center [65, 34] width 6 height 6
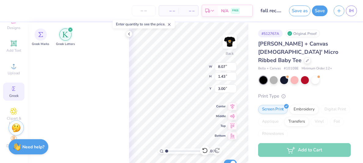
scroll to position [0, 0]
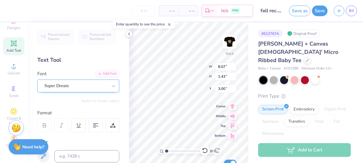
click at [86, 91] on div "Super Dream" at bounding box center [78, 85] width 82 height 13
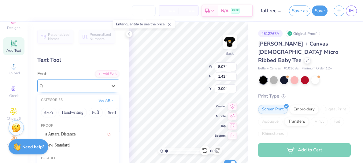
click at [86, 91] on div "Super Dream" at bounding box center [78, 85] width 82 height 13
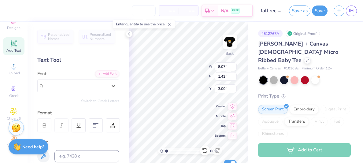
click at [103, 88] on div "Super Dream" at bounding box center [75, 85] width 63 height 7
click at [93, 57] on div "Text Tool" at bounding box center [78, 60] width 82 height 8
click at [67, 85] on div "Super Dream" at bounding box center [76, 85] width 64 height 9
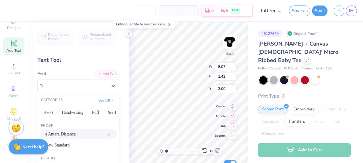
click at [54, 134] on span "a Antara Distance" at bounding box center [60, 134] width 31 height 6
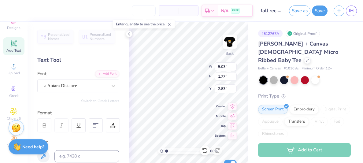
type input "5.03"
type input "1.77"
type input "2.83"
type input "5.99"
type input "2.11"
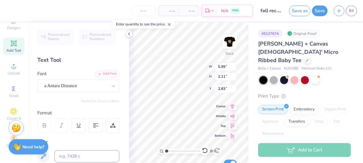
click at [16, 50] on span "Add Text" at bounding box center [13, 50] width 15 height 5
type input "4.77"
type input "1.38"
type input "7.81"
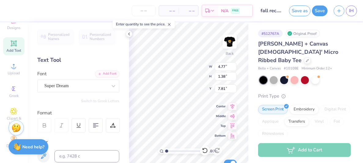
type textarea "Sigma Pi Alpha"
type input "8.04"
type input "2.84"
type input "3.00"
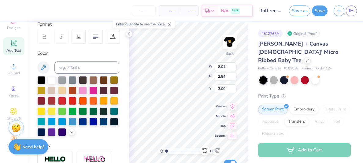
scroll to position [89, 0]
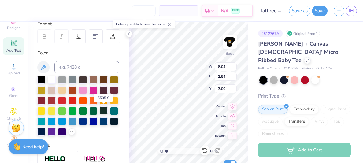
click at [103, 113] on div at bounding box center [104, 110] width 8 height 8
click at [104, 101] on div at bounding box center [104, 100] width 8 height 8
type input "11.02"
type input "1.55"
type input "7.73"
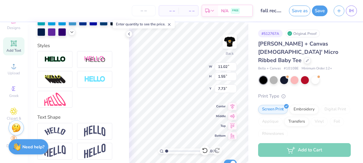
scroll to position [192, 0]
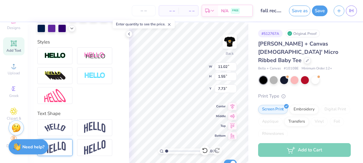
click at [65, 145] on img at bounding box center [54, 147] width 21 height 12
type input "2.16"
type input "7.42"
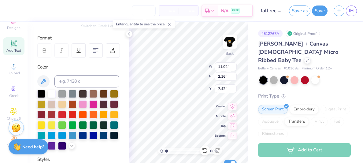
scroll to position [75, 0]
click at [104, 115] on div at bounding box center [104, 114] width 8 height 8
click at [94, 127] on div at bounding box center [93, 124] width 8 height 8
click at [101, 115] on div at bounding box center [104, 114] width 8 height 8
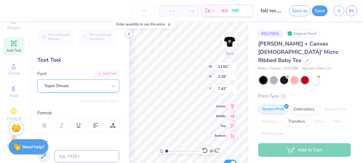
click at [76, 87] on div "Super Dream" at bounding box center [76, 85] width 64 height 9
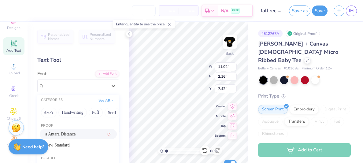
click at [68, 134] on div "a Antara Distance" at bounding box center [78, 134] width 66 height 6
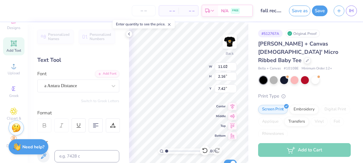
type input "8.29"
type input "2.39"
type input "7.30"
type input "8.29"
type input "2.39"
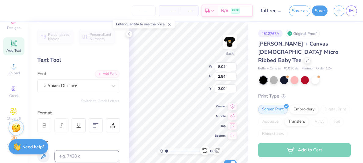
type input "6.66"
click at [218, 112] on div "100 % Back W 8.29 8.29 " H 2.39 2.39 " Y 6.66 6.66 " Center Middle Top Bottom S…" at bounding box center [188, 92] width 119 height 140
type input "8.29"
type input "2.39"
type input "4.86"
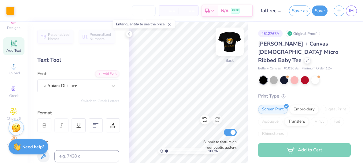
click at [231, 42] on img at bounding box center [229, 41] width 24 height 24
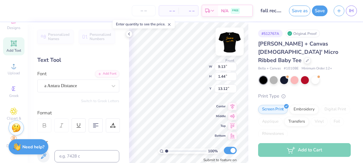
scroll to position [0, 2]
type textarea "Love, iota chapter"
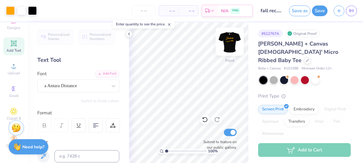
click at [230, 39] on img at bounding box center [229, 41] width 24 height 24
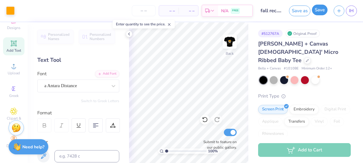
click at [320, 9] on button "Save" at bounding box center [320, 10] width 16 height 11
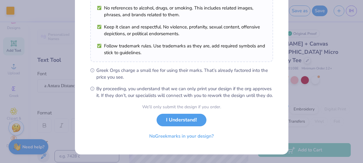
scroll to position [122, 0]
click at [185, 122] on button "I Understand!" at bounding box center [181, 118] width 50 height 13
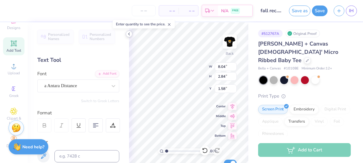
click at [129, 34] on icon at bounding box center [128, 33] width 5 height 5
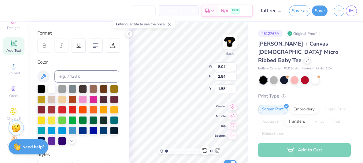
scroll to position [82, 0]
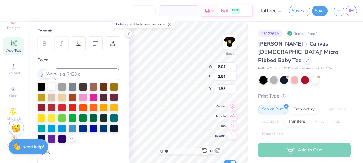
click at [53, 86] on div at bounding box center [52, 86] width 8 height 8
type input "8.29"
type input "2.39"
type input "4.86"
click at [51, 88] on div at bounding box center [52, 86] width 8 height 8
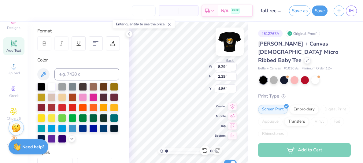
click at [232, 42] on img at bounding box center [229, 41] width 24 height 24
click at [50, 82] on div at bounding box center [52, 86] width 8 height 8
type input "7.16"
type input "7.77"
type input "4.32"
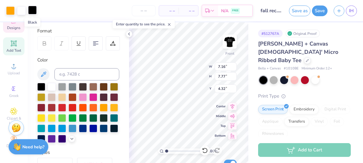
click at [35, 10] on div at bounding box center [32, 10] width 9 height 9
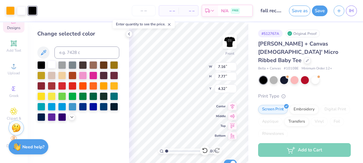
click at [50, 65] on div at bounding box center [52, 64] width 8 height 8
click at [92, 96] on div at bounding box center [93, 96] width 8 height 8
click at [50, 64] on div at bounding box center [52, 64] width 8 height 8
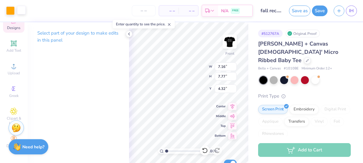
click at [19, 15] on div "Art colors" at bounding box center [13, 10] width 26 height 21
click at [24, 8] on div at bounding box center [21, 10] width 9 height 9
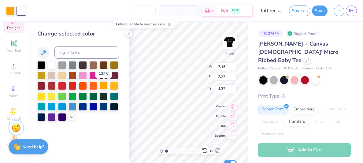
click at [104, 87] on div at bounding box center [104, 85] width 8 height 8
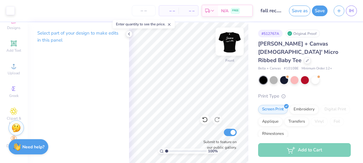
click at [229, 48] on img at bounding box center [229, 41] width 24 height 24
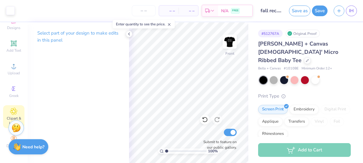
click at [17, 108] on icon at bounding box center [13, 111] width 7 height 7
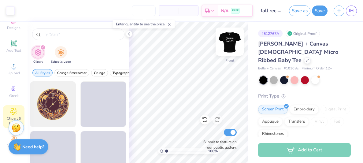
click at [230, 37] on img at bounding box center [229, 41] width 24 height 24
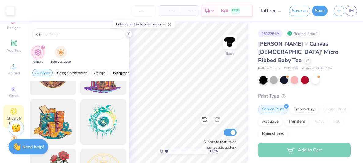
scroll to position [0, 0]
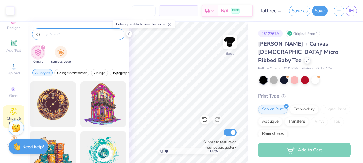
click at [71, 33] on input "text" at bounding box center [81, 34] width 78 height 6
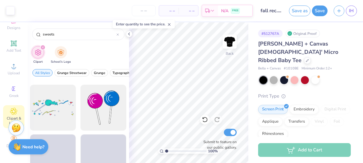
scroll to position [444, 0]
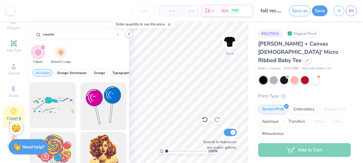
type input "sweets"
click at [107, 108] on div at bounding box center [103, 105] width 50 height 50
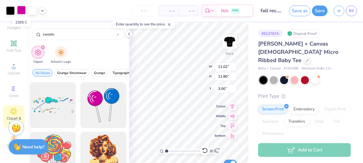
click at [21, 9] on div at bounding box center [21, 10] width 9 height 9
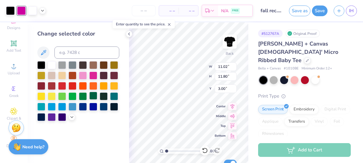
click at [96, 97] on div at bounding box center [93, 96] width 8 height 8
click at [30, 12] on div at bounding box center [32, 10] width 9 height 9
click at [105, 86] on div at bounding box center [104, 85] width 8 height 8
click at [12, 10] on div at bounding box center [10, 10] width 9 height 9
click at [102, 98] on div at bounding box center [104, 96] width 8 height 8
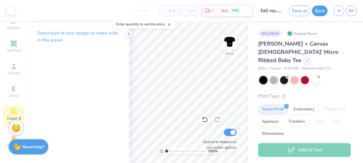
click at [14, 110] on icon at bounding box center [13, 111] width 3 height 3
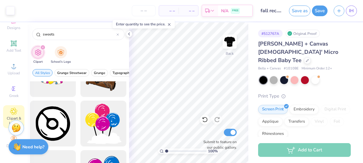
scroll to position [378, 0]
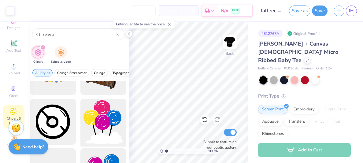
click at [115, 117] on div at bounding box center [103, 122] width 50 height 50
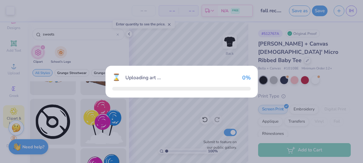
click at [115, 117] on div "⌛ Uploading art ... 0 %" at bounding box center [181, 81] width 363 height 163
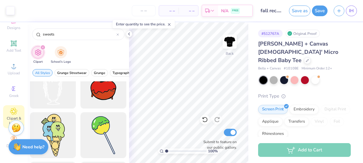
scroll to position [712, 0]
click at [98, 126] on div at bounding box center [103, 135] width 50 height 50
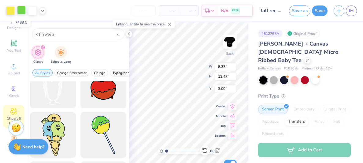
click at [22, 13] on div at bounding box center [21, 10] width 9 height 9
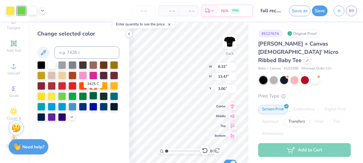
click at [95, 96] on div at bounding box center [93, 96] width 8 height 8
click at [11, 13] on div at bounding box center [10, 10] width 9 height 9
click at [103, 88] on div at bounding box center [104, 85] width 8 height 8
click at [20, 11] on div at bounding box center [21, 10] width 9 height 9
click at [49, 62] on div at bounding box center [52, 64] width 8 height 8
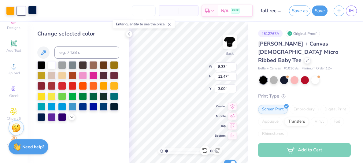
click at [31, 11] on div at bounding box center [32, 10] width 9 height 9
click at [91, 99] on div at bounding box center [93, 96] width 8 height 8
click at [43, 64] on div at bounding box center [41, 64] width 8 height 8
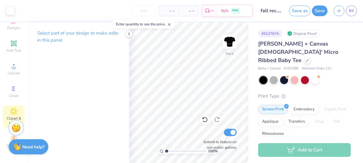
click at [15, 106] on div "Clipart & logos" at bounding box center [13, 116] width 21 height 23
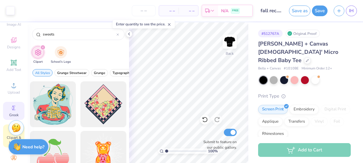
scroll to position [25, 0]
click at [12, 158] on icon at bounding box center [14, 156] width 6 height 4
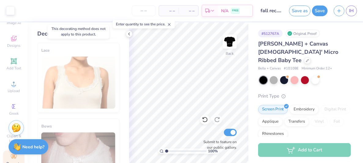
scroll to position [303, 0]
click at [71, 89] on div "Lace" at bounding box center [78, 78] width 82 height 70
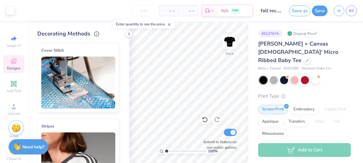
scroll to position [0, 0]
click at [13, 62] on icon at bounding box center [13, 63] width 7 height 7
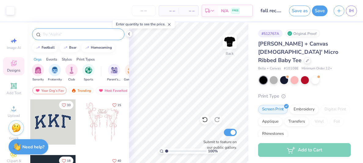
click at [70, 39] on div at bounding box center [78, 34] width 92 height 12
click at [73, 35] on input "text" at bounding box center [81, 34] width 78 height 6
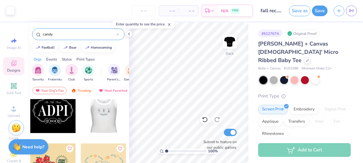
scroll to position [235, 0]
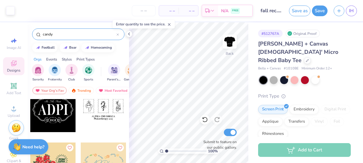
type input "candy"
click at [65, 123] on div at bounding box center [52, 109] width 45 height 45
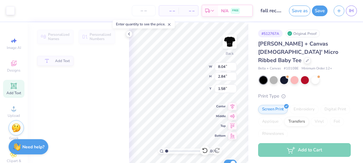
type input "8.04"
type input "2.84"
type input "1.58"
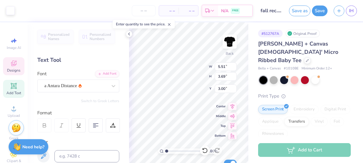
type input "5.51"
type input "3.69"
type input "3.39"
type input "7.60"
type input "5.09"
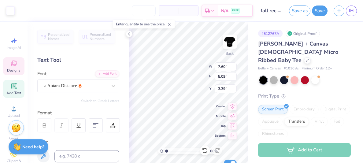
type input "3.00"
type input "8.10"
type input "5.43"
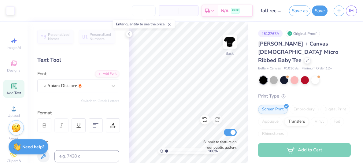
type input "3.76"
click at [178, 150] on input "range" at bounding box center [185, 150] width 41 height 5
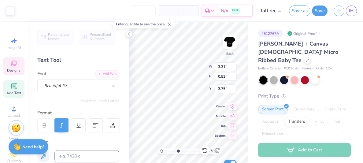
type input "3.31"
type input "0.53"
type input "3.75"
type textarea "B"
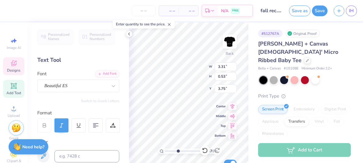
type textarea "t"
type textarea "The Sweetest"
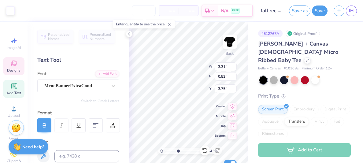
type input "3.43200669970273"
type input "8.10"
type input "5.43"
type input "3.00"
type input "3.43200669970273"
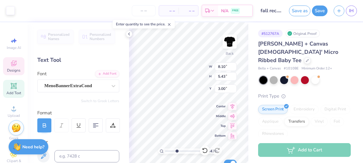
type input "6.01"
type input "2.15"
type input "4.64"
type input "3.43200669970273"
type textarea "S"
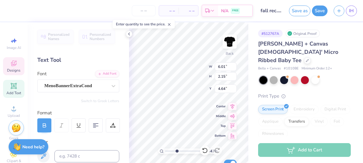
type input "3.43200669970273"
type textarea "Si"
type input "3.43200669970273"
type textarea "Sig"
type input "3.43200669970273"
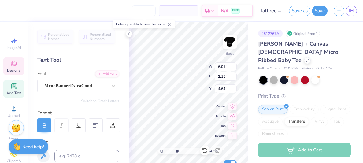
type textarea "Sigma"
type input "3.43200669970273"
type textarea "Sigma"
type input "3.43200669970273"
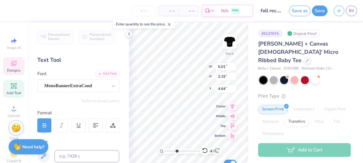
type textarea "Sigma P"
type input "3.43200669970273"
type textarea "Sigma Pi"
type input "3.43200669970273"
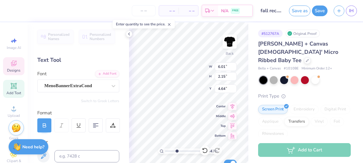
type textarea "Sigma Pi"
type input "3.43200669970273"
type textarea "Sigma Pi A"
type input "3.43200669970273"
type textarea "Sigma Pi Alp"
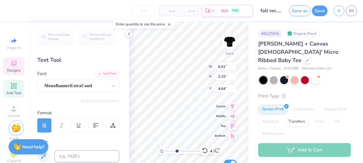
type input "3.43200669970273"
type textarea "Sigma Pi Alpha"
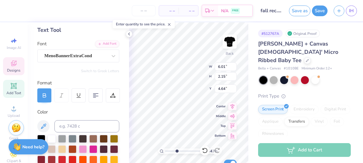
scroll to position [31, 0]
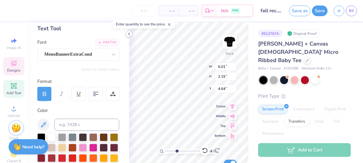
click at [129, 33] on polyline at bounding box center [128, 34] width 1 height 2
click at [129, 32] on icon at bounding box center [128, 33] width 5 height 5
type input "2.56509398315566"
type input "6.53"
type input "1.25"
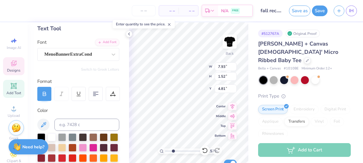
type input "4.98"
type input "2.56509398315566"
type input "3.21"
type input "0.59"
type input "3.72"
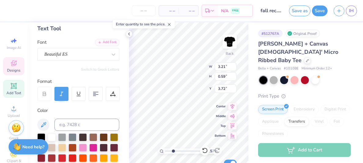
type textarea "Sweetest"
type input "2.56509398315566"
type textarea "J Sweetest"
type input "2.56509398315566"
type textarea "Jo Sweetest"
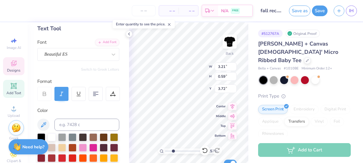
type input "2.56509398315566"
type textarea "Joi Sweetest"
type input "2.56509398315566"
type textarea "Join Sweetest"
type input "2.56509398315566"
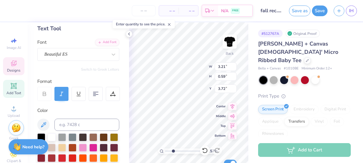
type textarea "Join Sweetest"
type input "2.56509398315566"
type textarea "Join th Sweetest"
type input "2.56509398315566"
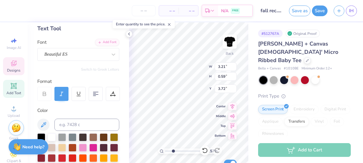
type textarea "Join the Sweetest"
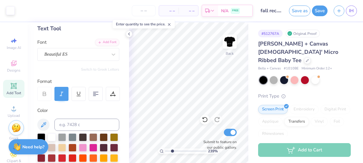
click at [170, 25] on icon at bounding box center [169, 24] width 4 height 4
click at [130, 33] on icon at bounding box center [128, 33] width 5 height 5
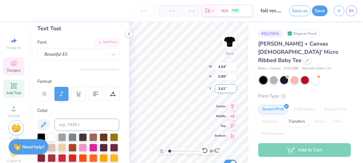
type input "1.68764826495243"
type input "4.64"
type input "0.89"
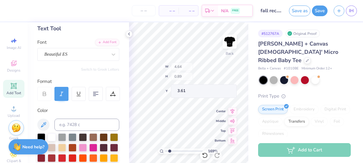
type input "1.68764826495243"
type input "3.86"
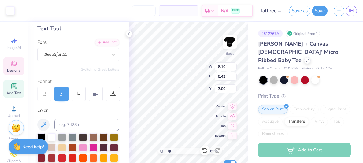
click at [150, 20] on div "– – Per Item – – Total Est. Delivery N/A FREE" at bounding box center [135, 10] width 235 height 21
click at [129, 33] on polyline at bounding box center [128, 34] width 1 height 2
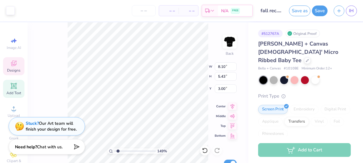
click at [213, 27] on div "149 % Back W 8.10 8.10 " H 5.43 5.43 " Y 3.00 3.00 " Center Middle Top Bottom S…" at bounding box center [137, 92] width 221 height 140
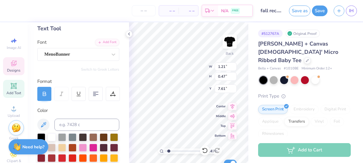
type input "1.49133873861059"
type textarea "1"
type input "1.49133873861059"
type textarea "199"
type input "1.49133873861059"
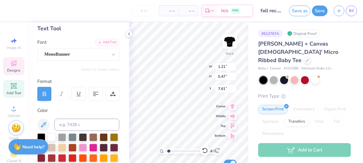
type textarea "1996"
type input "1.49133873861059"
type textarea "1996"
type input "1.49133873861059"
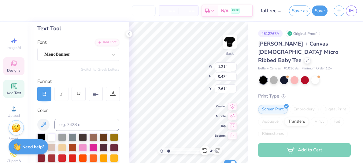
type textarea "1996"
click at [128, 35] on icon at bounding box center [128, 33] width 5 height 5
type input "1.49133873861059"
type input "1.34"
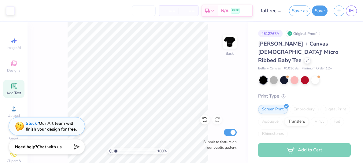
drag, startPoint x: 117, startPoint y: 151, endPoint x: 107, endPoint y: 151, distance: 10.1
type input "1"
click at [114, 151] on input "range" at bounding box center [134, 150] width 41 height 5
click at [231, 40] on img at bounding box center [229, 41] width 24 height 24
click at [16, 69] on span "Designs" at bounding box center [13, 70] width 13 height 5
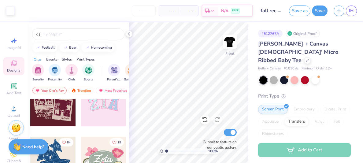
scroll to position [138, 0]
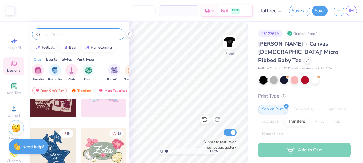
click at [93, 32] on input "text" at bounding box center [81, 34] width 78 height 6
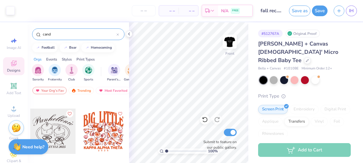
scroll to position [436, 0]
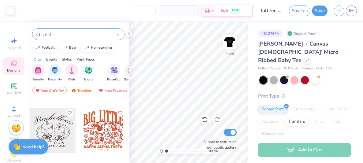
type input "cand"
click at [57, 131] on div at bounding box center [52, 130] width 45 height 45
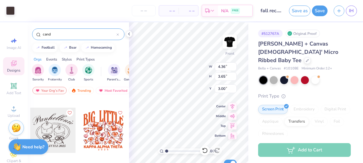
type input "7.53"
type input "6.31"
type input "5.34"
type input "8.93"
type input "7.48"
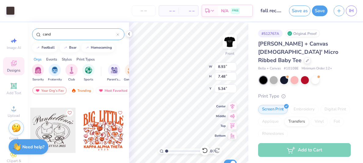
type input "4.49"
click at [11, 12] on div at bounding box center [10, 10] width 9 height 9
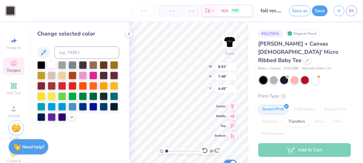
click at [53, 63] on div at bounding box center [52, 64] width 8 height 8
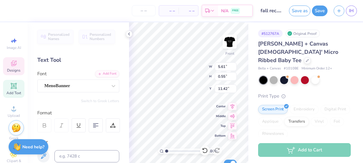
scroll to position [0, 2]
paste textarea "recrui"
type textarea "Fall Recruitment 2025"
type input "9.11"
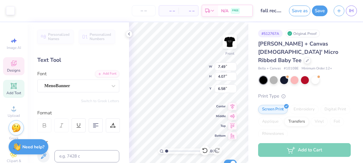
type input "4.95"
type input "5.70"
click at [205, 148] on icon at bounding box center [204, 150] width 5 height 5
type input "7.49"
type input "4.07"
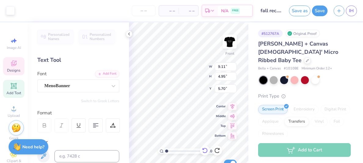
type input "6.58"
click at [196, 63] on div "100 % Front W 7.49 7.49 " H 4.07 4.07 " Y 6.58 6.58 " Center Middle Top Bottom …" at bounding box center [188, 92] width 119 height 140
type input "9.13"
type input "7.09"
type input "4.86"
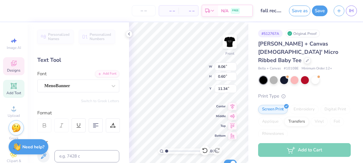
type input "8.06"
type input "0.60"
type input "11.34"
type input "6.79"
type input "1.44"
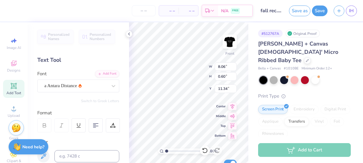
type input "13.12"
click at [89, 82] on div at bounding box center [75, 86] width 63 height 8
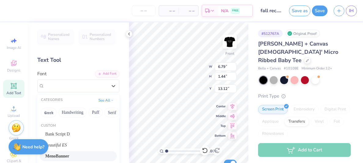
click at [77, 156] on div "MenoBanner" at bounding box center [78, 156] width 66 height 6
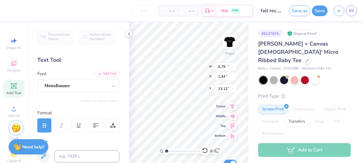
type input "10.26"
type input "1.39"
type input "13.14"
click at [111, 81] on div at bounding box center [113, 85] width 11 height 11
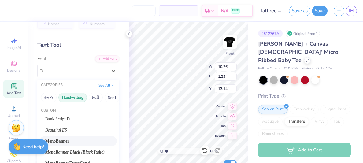
scroll to position [17, 0]
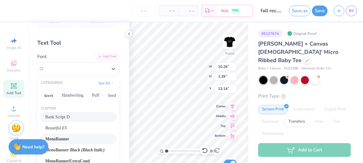
click at [80, 114] on div "Bank Script D" at bounding box center [78, 117] width 66 height 6
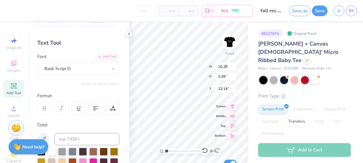
type input "7.20"
type input "1.30"
type input "13.19"
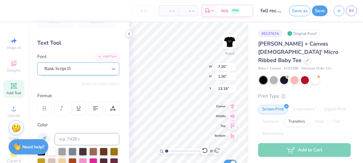
click at [115, 71] on icon at bounding box center [113, 69] width 6 height 6
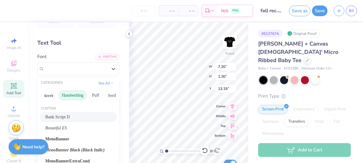
click at [70, 97] on button "Handwriting" at bounding box center [72, 95] width 28 height 10
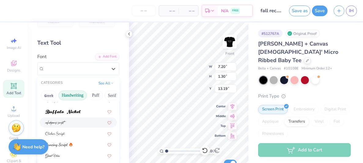
scroll to position [61, 0]
click at [77, 143] on div at bounding box center [78, 144] width 66 height 6
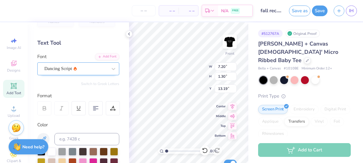
type input "8.75"
type input "1.36"
type input "13.16"
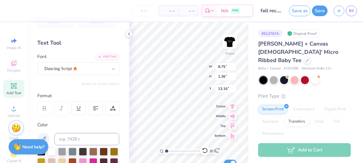
type textarea "love, iota chapter"
type input "7.34"
type input "1.22"
type input "7.23"
type input "1.20"
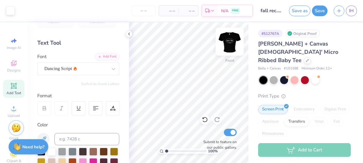
click at [231, 39] on img at bounding box center [229, 41] width 24 height 24
click at [130, 35] on icon at bounding box center [128, 33] width 5 height 5
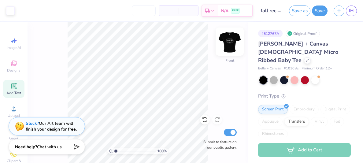
click at [227, 41] on img at bounding box center [229, 41] width 24 height 24
click at [232, 40] on img at bounding box center [229, 41] width 24 height 24
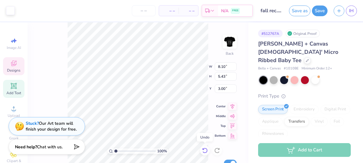
click at [206, 149] on icon at bounding box center [205, 150] width 6 height 6
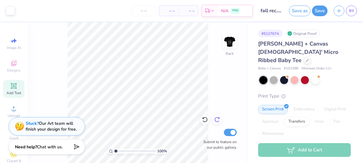
click at [217, 116] on icon at bounding box center [217, 119] width 6 height 6
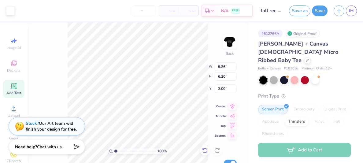
type input "9.26"
type input "6.20"
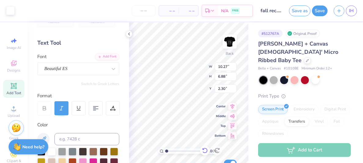
type input "2.30"
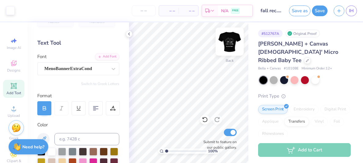
click at [230, 38] on img at bounding box center [229, 41] width 24 height 24
click at [319, 12] on button "Save" at bounding box center [320, 10] width 16 height 11
click at [319, 12] on div "Save" at bounding box center [320, 10] width 16 height 11
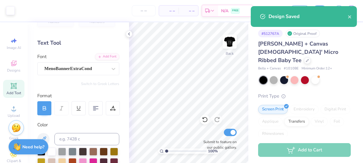
click at [330, 20] on div "Design Saved" at bounding box center [303, 16] width 106 height 21
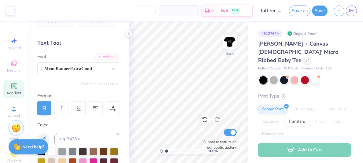
click at [330, 34] on div "Design Saved" at bounding box center [307, 37] width 79 height 7
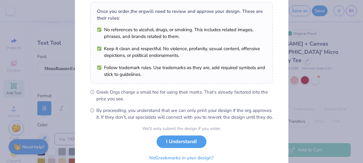
scroll to position [123, 0]
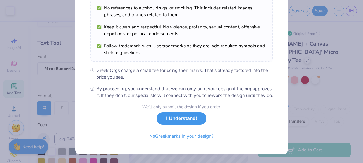
click at [183, 122] on button "I Understand!" at bounding box center [181, 118] width 50 height 13
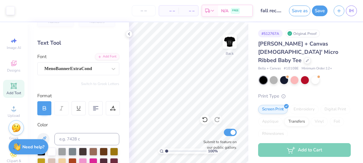
scroll to position [33, 0]
click at [351, 15] on link "IH" at bounding box center [350, 10] width 11 height 11
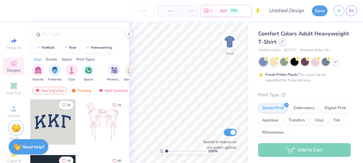
click at [283, 41] on div at bounding box center [282, 41] width 7 height 7
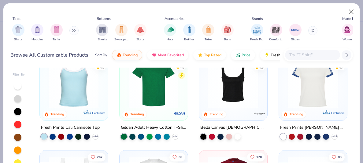
scroll to position [117, 0]
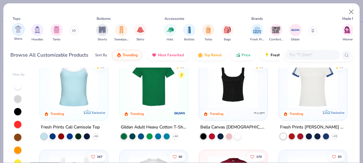
click at [15, 26] on img "filter for Shirts" at bounding box center [18, 29] width 7 height 7
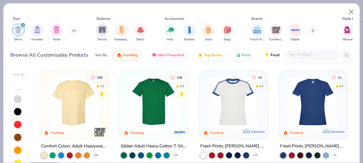
click at [71, 30] on button at bounding box center [73, 30] width 9 height 9
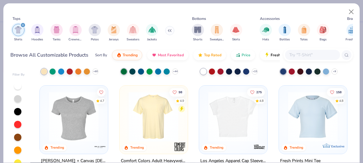
scroll to position [85, 0]
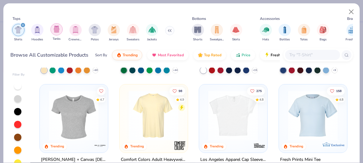
click at [55, 30] on img "filter for Tanks" at bounding box center [56, 29] width 7 height 7
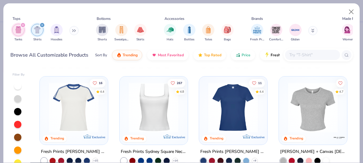
scroll to position [95, 0]
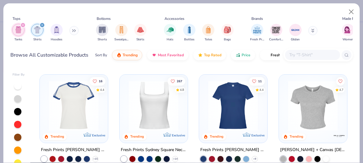
click at [164, 107] on img at bounding box center [154, 105] width 56 height 50
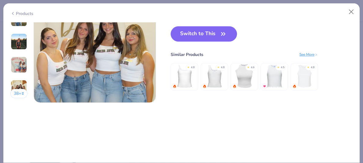
scroll to position [865, 0]
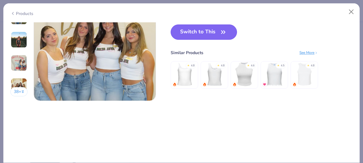
click at [213, 34] on button "Switch to This" at bounding box center [203, 31] width 66 height 15
click at [224, 31] on icon "button" at bounding box center [223, 32] width 4 height 3
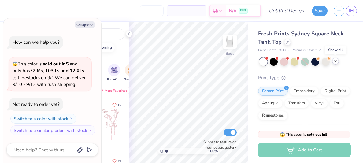
click at [336, 61] on icon at bounding box center [335, 61] width 5 height 5
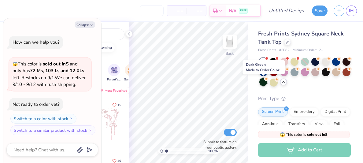
click at [264, 84] on div at bounding box center [263, 82] width 8 height 8
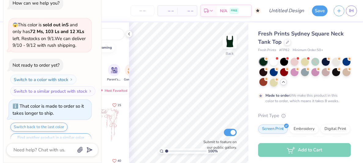
scroll to position [11, 0]
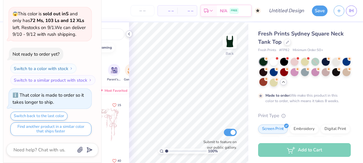
click at [130, 33] on icon at bounding box center [128, 33] width 5 height 5
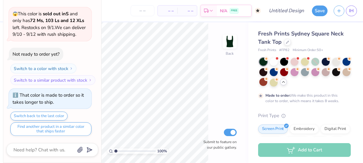
scroll to position [0, 0]
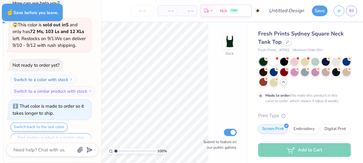
type textarea "x"
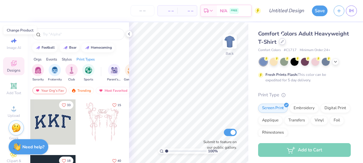
click at [280, 42] on icon at bounding box center [281, 41] width 3 height 3
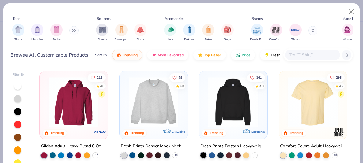
click at [81, 126] on div "216 4.8 Trending Gildan Adult Heavy Blend 8 Oz. 50/50 Hooded Sweatshirt + 37 79…" at bounding box center [193, 145] width 319 height 156
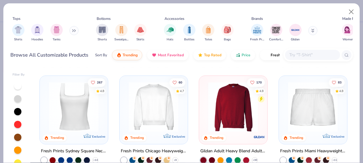
scroll to position [192, 0]
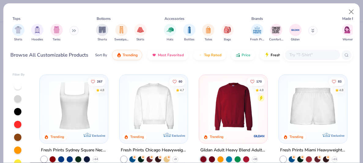
click at [86, 120] on img at bounding box center [74, 106] width 56 height 50
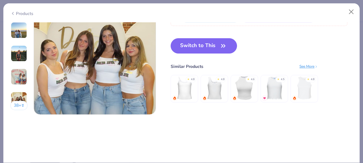
scroll to position [856, 0]
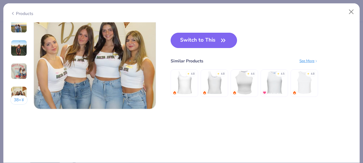
click at [215, 42] on button "Switch to This" at bounding box center [203, 40] width 66 height 15
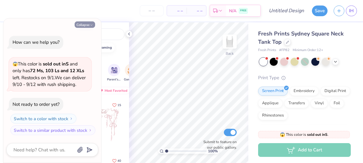
click at [90, 26] on icon "button" at bounding box center [91, 25] width 4 height 4
type textarea "x"
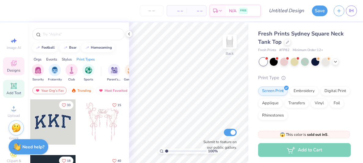
click at [16, 89] on icon at bounding box center [13, 85] width 7 height 7
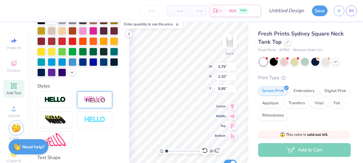
scroll to position [192, 0]
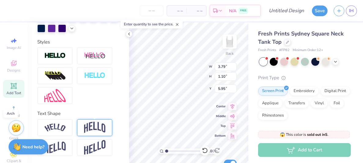
type textarea "Sigma Pi Alpha"
click at [99, 125] on img at bounding box center [94, 128] width 21 height 12
type input "2.48"
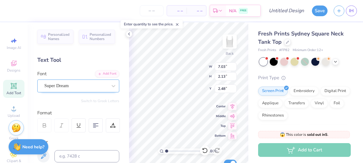
click at [87, 83] on div "Super Dream" at bounding box center [76, 85] width 64 height 9
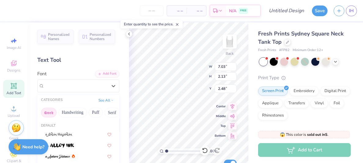
click at [50, 112] on button "Greek" at bounding box center [49, 113] width 16 height 10
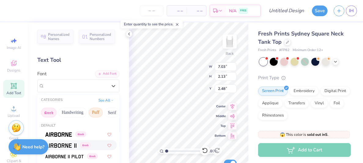
click at [97, 111] on button "Puff" at bounding box center [96, 113] width 14 height 10
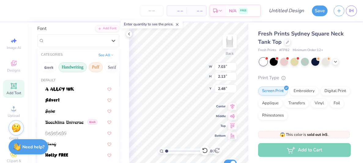
scroll to position [53, 0]
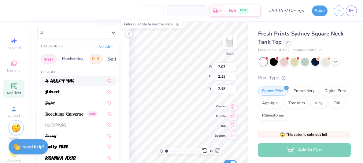
click at [50, 60] on button "Greek" at bounding box center [49, 59] width 16 height 10
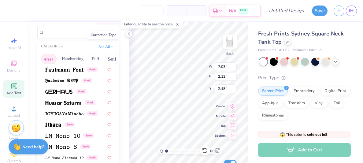
scroll to position [211, 0]
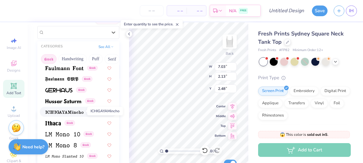
click at [75, 110] on img at bounding box center [64, 112] width 38 height 4
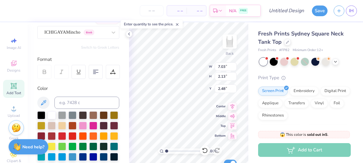
type input "2.03"
type input "2.53"
click at [184, 64] on div "100 % Back W 7.03 7.03 " H 2.03 2.03 " Y 2.53 2.53 " Center Middle Top Bottom S…" at bounding box center [188, 92] width 119 height 140
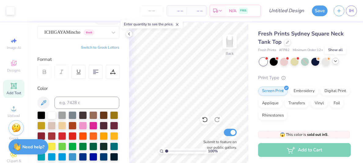
click at [334, 61] on icon at bounding box center [335, 61] width 5 height 5
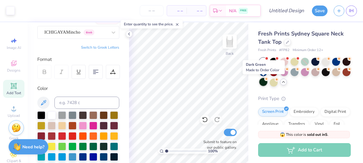
click at [264, 82] on div at bounding box center [263, 82] width 8 height 8
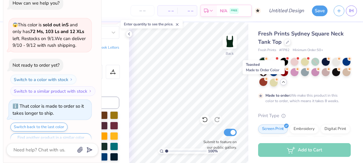
scroll to position [11, 0]
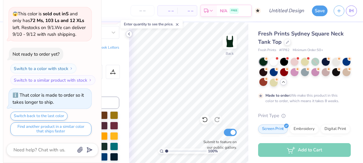
click at [130, 34] on icon at bounding box center [128, 33] width 5 height 5
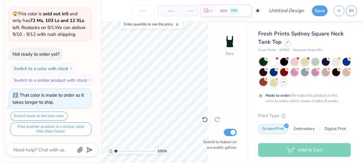
click at [178, 24] on icon at bounding box center [177, 24] width 4 height 4
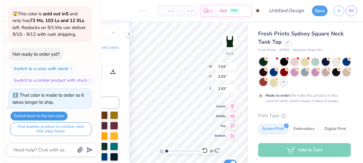
click at [62, 116] on button "Switch back to the last color" at bounding box center [38, 115] width 57 height 9
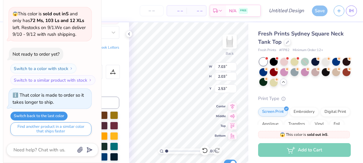
type textarea "x"
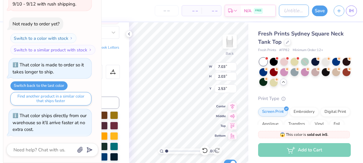
click at [284, 10] on input "Design Title" at bounding box center [294, 11] width 30 height 12
type input "F"
type textarea "x"
type input "fall rec. 2025"
click at [317, 14] on button "Save" at bounding box center [320, 10] width 16 height 11
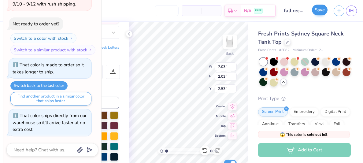
click at [317, 14] on div "Save" at bounding box center [320, 10] width 16 height 11
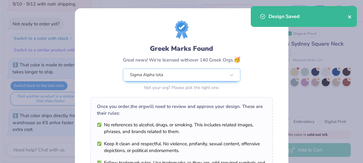
click at [350, 20] on button "close" at bounding box center [349, 16] width 4 height 7
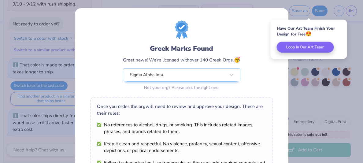
scroll to position [123, 0]
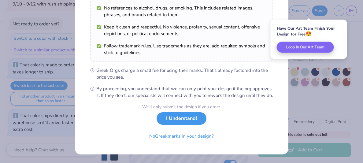
click at [195, 116] on button "I Understand!" at bounding box center [181, 118] width 50 height 13
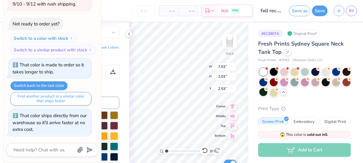
scroll to position [0, 0]
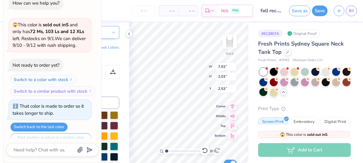
click at [101, 29] on div "ICHIGAYAMincho Greek" at bounding box center [76, 31] width 64 height 9
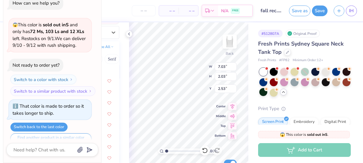
click at [115, 21] on div "– – Per Item – – Total Est. Delivery N/A FREE" at bounding box center [130, 10] width 243 height 21
type textarea "x"
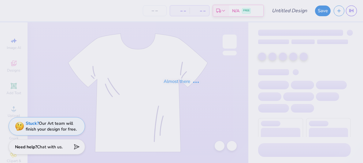
type input "fall rec. 2025"
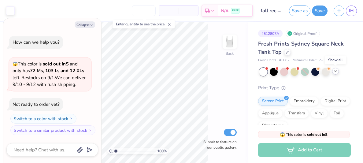
click at [334, 72] on icon at bounding box center [335, 71] width 5 height 5
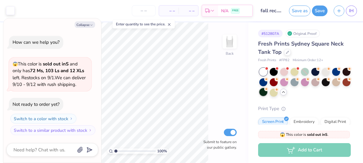
click at [263, 92] on div at bounding box center [263, 92] width 8 height 8
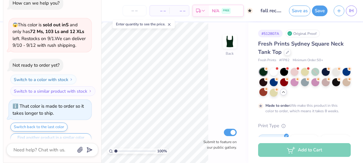
click at [169, 27] on span at bounding box center [169, 23] width 4 height 5
click at [232, 99] on div "100 % Back Submit to feature on our public gallery." at bounding box center [137, 92] width 221 height 140
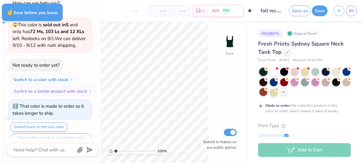
type textarea "x"
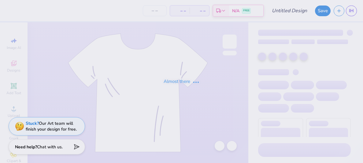
type input "fall rec. 2025"
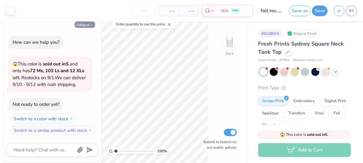
click at [87, 23] on button "Collapse" at bounding box center [85, 24] width 20 height 6
type textarea "x"
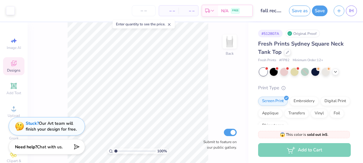
click at [16, 67] on div "Designs" at bounding box center [13, 66] width 21 height 18
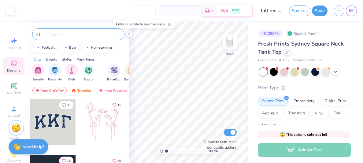
click at [83, 31] on input "text" at bounding box center [81, 34] width 78 height 6
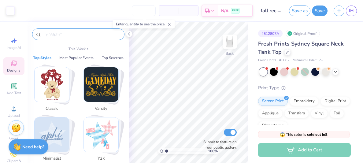
click at [77, 30] on div at bounding box center [78, 34] width 92 height 12
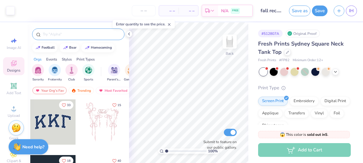
click at [72, 35] on input "text" at bounding box center [81, 34] width 78 height 6
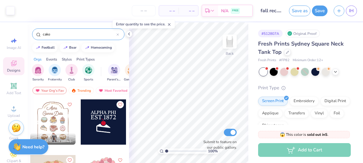
type input "cake"
click at [113, 122] on div at bounding box center [103, 121] width 45 height 45
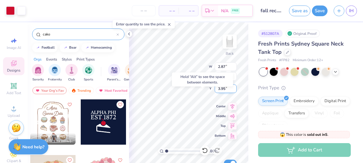
type input "3.95"
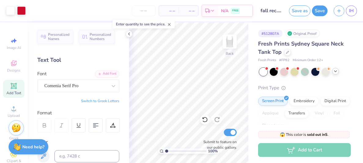
click at [333, 74] on div at bounding box center [304, 72] width 91 height 8
click at [334, 72] on icon at bounding box center [335, 71] width 5 height 5
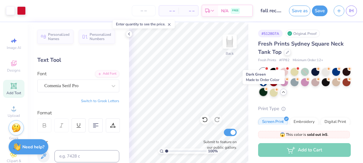
click at [263, 92] on div at bounding box center [263, 92] width 8 height 8
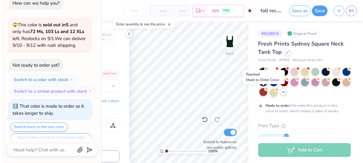
scroll to position [11, 0]
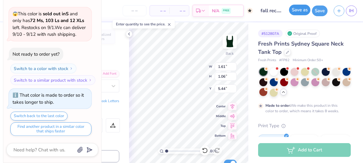
click at [303, 8] on button "Save as" at bounding box center [299, 10] width 21 height 11
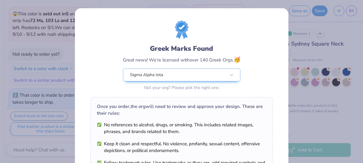
click at [224, 29] on div "Greek Marks Found Great news! We’re licensed with over 140 Greek Orgs. 🥳 Sigma …" at bounding box center [181, 55] width 183 height 71
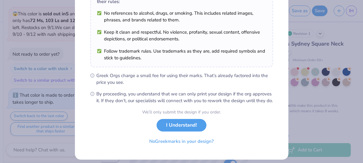
scroll to position [123, 0]
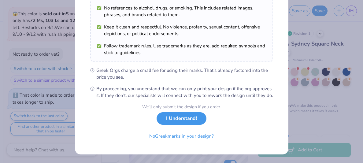
click at [187, 118] on button "I Understand!" at bounding box center [181, 118] width 50 height 13
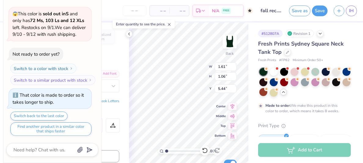
scroll to position [0, 0]
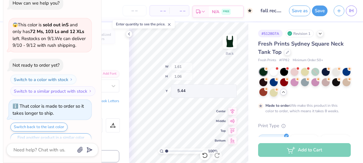
type textarea "x"
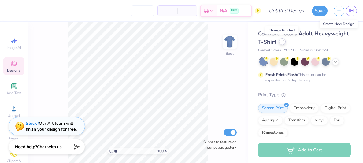
click at [280, 43] on div at bounding box center [282, 41] width 7 height 7
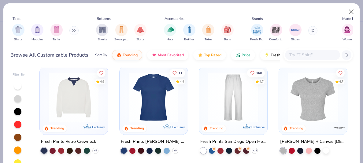
scroll to position [300, 0]
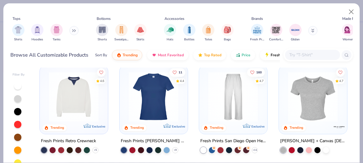
click at [313, 102] on img at bounding box center [313, 96] width 56 height 50
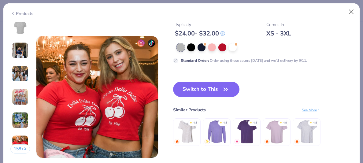
scroll to position [820, 0]
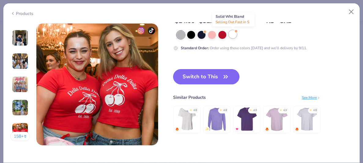
click at [233, 33] on div at bounding box center [232, 34] width 8 height 8
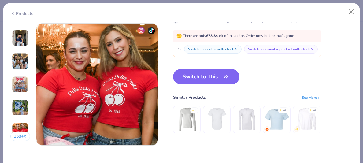
click at [221, 76] on button "Switch to This" at bounding box center [206, 76] width 66 height 15
type textarea "x"
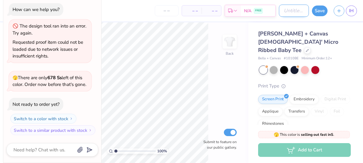
click at [294, 11] on input "Design Title" at bounding box center [294, 11] width 30 height 12
type input "fall rec. 2025"
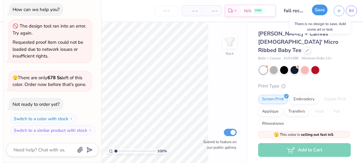
click at [321, 10] on button "Save" at bounding box center [320, 10] width 16 height 11
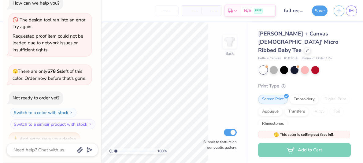
type textarea "x"
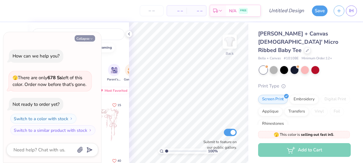
click at [89, 39] on icon "button" at bounding box center [91, 39] width 4 height 4
type textarea "x"
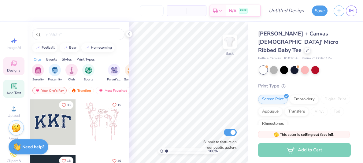
click at [16, 87] on icon at bounding box center [13, 85] width 7 height 7
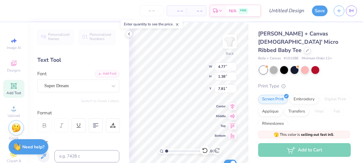
type textarea "S"
type textarea "Sigma Pi Alpha"
click at [192, 76] on div "100 % Back W 4.77 4.77 " H 1.38 1.38 " Y 7.81 7.81 " Center Middle Top Bottom S…" at bounding box center [188, 92] width 119 height 140
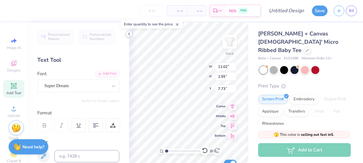
click at [129, 34] on icon at bounding box center [128, 33] width 5 height 5
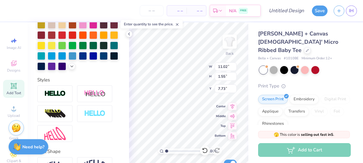
scroll to position [155, 0]
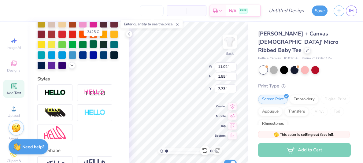
click at [95, 44] on div at bounding box center [93, 44] width 8 height 8
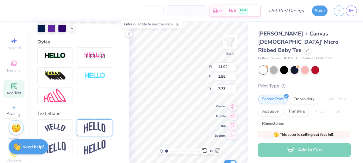
click at [97, 125] on img at bounding box center [94, 128] width 21 height 12
type input "3.34"
type input "6.83"
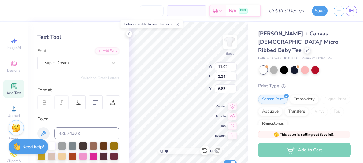
scroll to position [22, 0]
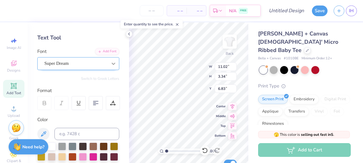
click at [111, 65] on icon at bounding box center [113, 63] width 6 height 6
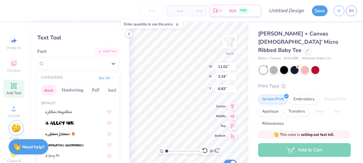
click at [49, 88] on button "Greek" at bounding box center [49, 90] width 16 height 10
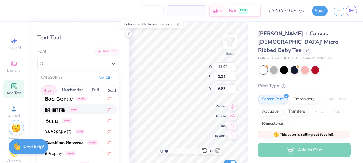
scroll to position [69, 0]
click at [88, 121] on div "Greek" at bounding box center [78, 119] width 66 height 6
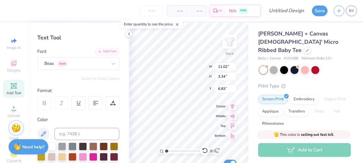
type input "10.57"
type input "3.30"
type input "6.85"
click at [80, 65] on div "Beau Greek" at bounding box center [76, 63] width 64 height 9
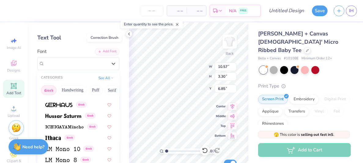
scroll to position [229, 0]
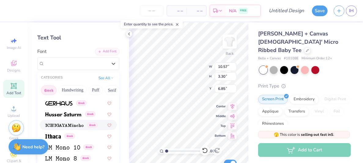
click at [76, 123] on img at bounding box center [64, 125] width 38 height 4
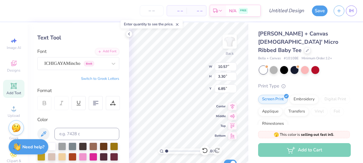
type input "11.02"
type input "3.18"
type input "6.91"
click at [186, 78] on div "100 % Back W 11.02 11.02 " H 3.18 3.18 " Y 6.91 6.91 " Center Middle Top Bottom…" at bounding box center [188, 92] width 119 height 140
type input "9.54"
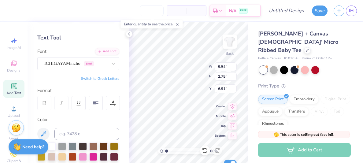
type input "2.75"
type input "3.76"
type input "3.40"
type input "3.00"
click at [19, 94] on span "Add Text" at bounding box center [13, 92] width 15 height 5
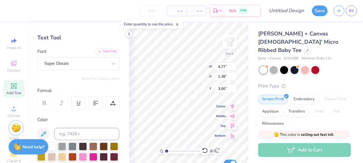
type input "4.77"
type input "1.38"
type input "7.81"
click at [16, 65] on icon at bounding box center [13, 63] width 7 height 7
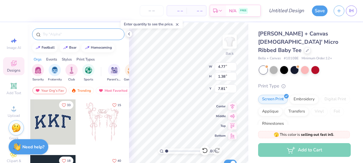
click at [63, 38] on div at bounding box center [78, 34] width 92 height 12
click at [64, 35] on input "text" at bounding box center [81, 34] width 78 height 6
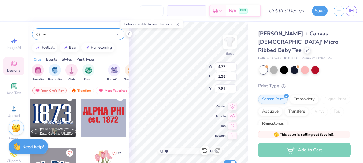
scroll to position [0, 0]
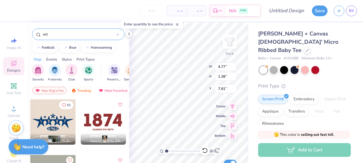
click at [76, 31] on div "est" at bounding box center [78, 34] width 92 height 12
click at [76, 31] on input "est" at bounding box center [79, 34] width 74 height 6
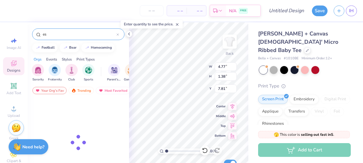
type input "e"
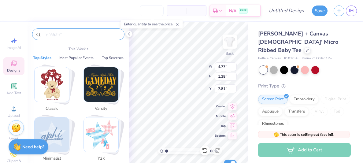
click at [57, 125] on img "Stack Card Button Minimalist" at bounding box center [52, 134] width 35 height 35
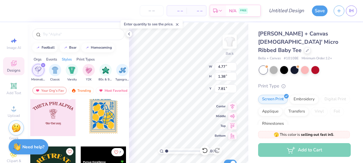
scroll to position [1334, 0]
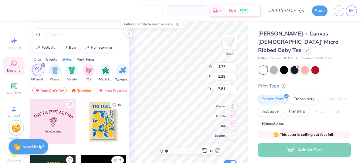
type textarea "est."
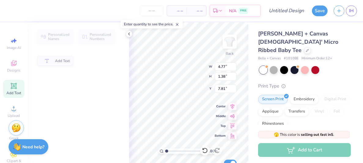
type input "9.54"
type input "2.75"
type input "3.00"
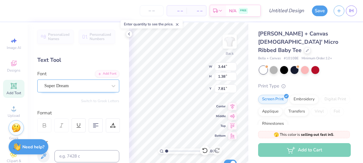
click at [78, 84] on div "Super Dream" at bounding box center [76, 85] width 64 height 9
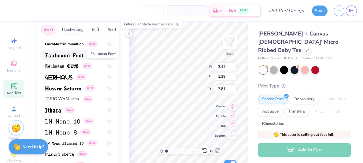
scroll to position [195, 0]
click at [64, 96] on span "ICHIGAYAMincho" at bounding box center [62, 98] width 34 height 6
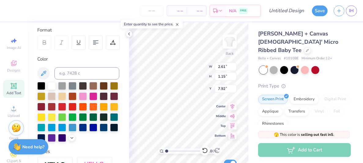
type input "2.61"
type input "1.15"
type input "7.92"
click at [94, 115] on div at bounding box center [93, 116] width 8 height 8
click at [193, 63] on div "100 % Back W 2.61 2.61 " H 1.15 1.15 " Y 7.92 7.92 " Center Middle Top Bottom S…" at bounding box center [188, 92] width 119 height 140
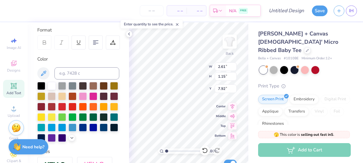
type input "1.67"
click at [169, 150] on input "range" at bounding box center [185, 150] width 41 height 5
type input "6.35"
type input "1.78"
type input "0.79"
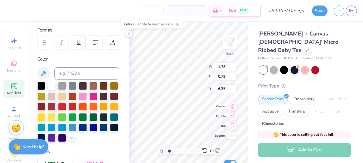
type input "6.43"
click at [14, 68] on span "Designs" at bounding box center [13, 70] width 13 height 5
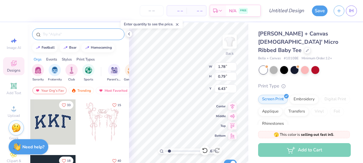
click at [49, 36] on input "text" at bounding box center [81, 34] width 78 height 6
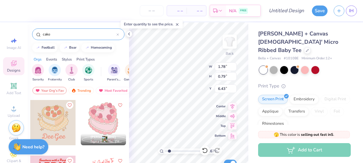
scroll to position [54, 0]
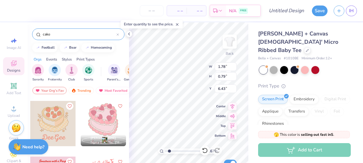
type input "cake"
click at [106, 121] on div at bounding box center [103, 123] width 45 height 45
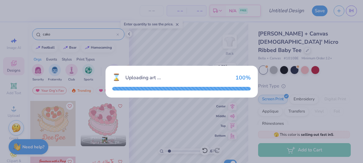
type input "5.99"
type input "8.17"
type input "3.00"
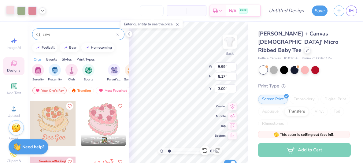
click at [12, 12] on div at bounding box center [10, 10] width 9 height 9
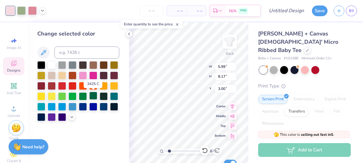
click at [93, 95] on div at bounding box center [93, 96] width 8 height 8
click at [22, 10] on div at bounding box center [21, 10] width 9 height 9
click at [53, 65] on div at bounding box center [52, 64] width 8 height 8
click at [33, 8] on div at bounding box center [32, 10] width 9 height 9
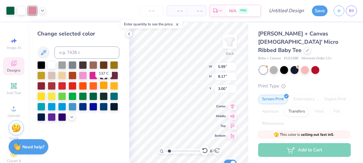
click at [102, 85] on div at bounding box center [104, 85] width 8 height 8
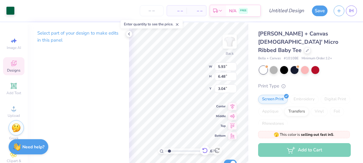
type input "3.03"
click at [9, 11] on div at bounding box center [10, 10] width 9 height 9
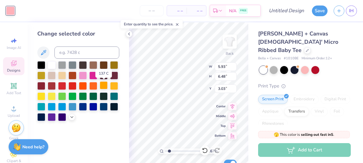
click at [105, 87] on div at bounding box center [104, 85] width 8 height 8
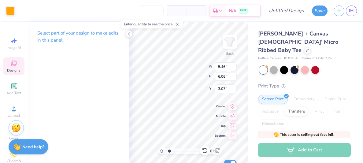
type input "5.46"
type input "6.06"
type input "3.07"
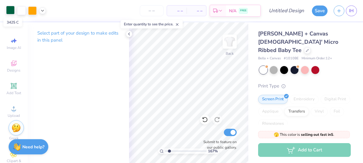
click at [11, 11] on div at bounding box center [10, 10] width 9 height 9
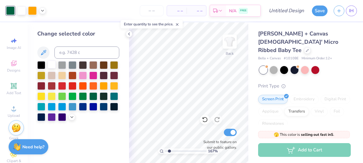
click at [52, 67] on div at bounding box center [52, 64] width 8 height 8
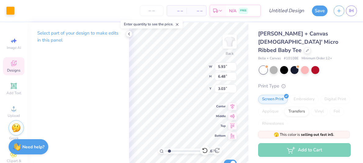
type input "5.93"
type input "6.48"
type input "3.03"
click at [13, 9] on div at bounding box center [10, 10] width 9 height 9
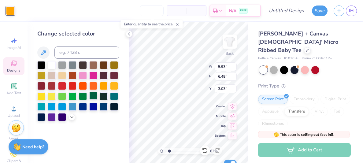
click at [95, 97] on div at bounding box center [93, 96] width 8 height 8
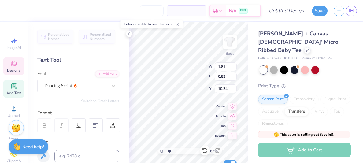
type input "1.81"
type input "0.83"
type input "10.34"
type input "2.73"
type input "2.99"
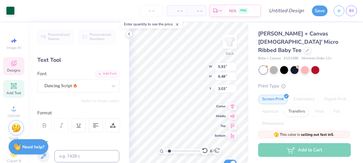
type input "6.52"
click at [130, 34] on icon at bounding box center [128, 33] width 5 height 5
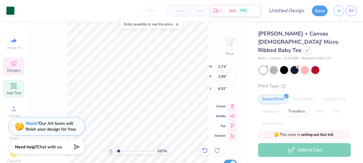
click at [204, 152] on icon at bounding box center [204, 150] width 5 height 5
type input "5.93"
type input "6.48"
type input "3.03"
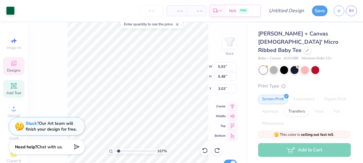
click at [200, 64] on div "167 % Back W 5.93 5.93 " H 6.48 6.48 " Y 3.03 3.03 " Center Middle Top Bottom S…" at bounding box center [137, 92] width 221 height 140
type input "5.99"
type input "6.56"
type input "3.00"
type input "3.76"
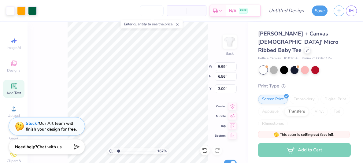
type input "4.12"
type input "5.16"
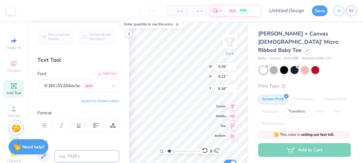
type input "9.54"
type input "2.75"
type input "3.00"
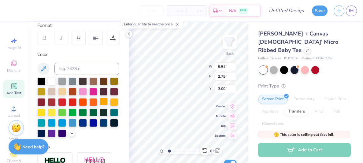
scroll to position [88, 0]
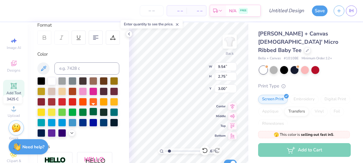
click at [94, 112] on div at bounding box center [93, 112] width 8 height 8
type input "1.78"
type input "0.79"
type input "6.43"
click at [103, 113] on div at bounding box center [104, 112] width 8 height 8
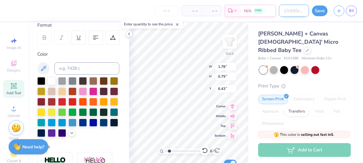
click at [279, 13] on input "Design Title" at bounding box center [294, 11] width 30 height 12
type input "fall rec. 2025"
click at [318, 7] on button "Save" at bounding box center [320, 10] width 16 height 11
click at [318, 7] on div "Save" at bounding box center [320, 10] width 16 height 11
click at [321, 11] on div "Save" at bounding box center [320, 10] width 16 height 11
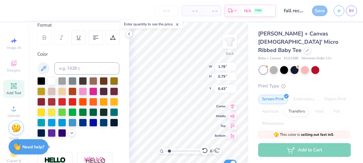
click at [321, 11] on div "Save" at bounding box center [320, 10] width 16 height 11
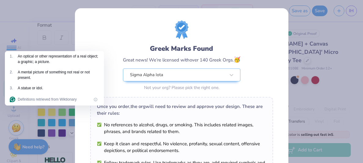
click at [301, 38] on div "Greek Marks Found Great news! We’re licensed with over 140 Greek Orgs. 🥳 Sigma …" at bounding box center [181, 81] width 363 height 163
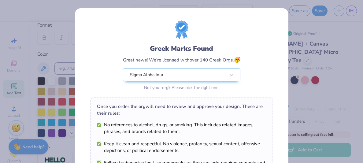
scroll to position [123, 0]
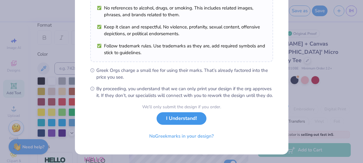
click at [181, 124] on button "I Understand!" at bounding box center [181, 118] width 50 height 13
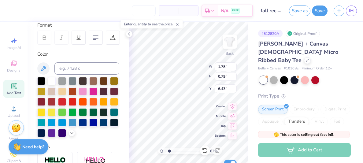
scroll to position [33, 0]
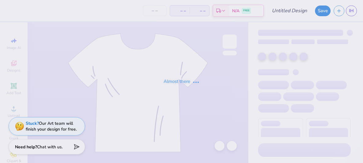
type input "fall rec. 2025"
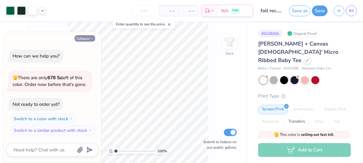
click at [86, 41] on button "Collapse" at bounding box center [85, 38] width 20 height 6
type textarea "x"
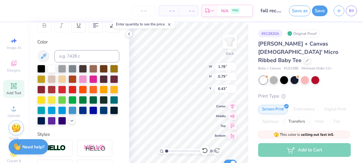
scroll to position [105, 0]
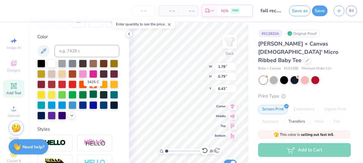
click at [95, 96] on div at bounding box center [93, 94] width 8 height 8
type input "3.76"
type input "4.12"
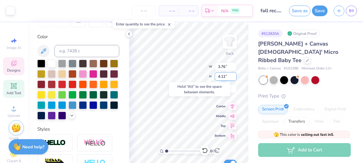
type input "8.50"
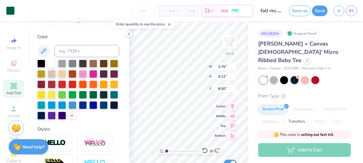
type input "1.78"
type input "0.79"
type input "6.43"
type input "1.78"
type input "0.79"
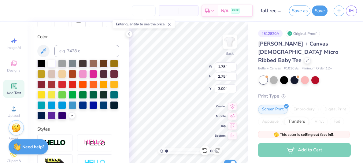
type input "6.43"
type input "3.25"
type input "2.65"
type input "3.13"
type input "9.54"
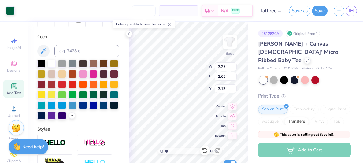
type input "2.75"
type input "12.01"
drag, startPoint x: 167, startPoint y: 150, endPoint x: 175, endPoint y: 151, distance: 8.3
type input "3.2"
click at [175, 151] on input "range" at bounding box center [185, 150] width 41 height 5
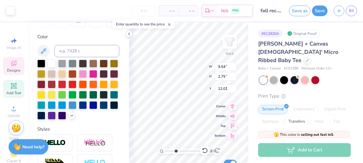
type input "3.25"
type input "2.65"
type input "3.13"
type input "3.72"
type input "4.07"
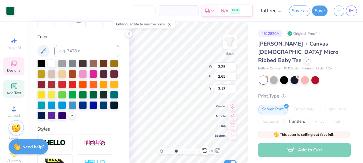
type input "5.18"
type input "3.76"
type input "4.12"
type input "5.18"
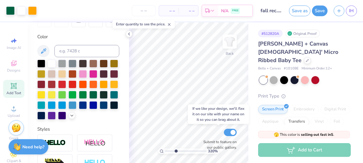
click at [224, 145] on div "320 % Back Submit to feature on our public gallery." at bounding box center [188, 92] width 119 height 140
click at [231, 135] on div "320 % Back Submit to feature on our public gallery." at bounding box center [188, 92] width 119 height 140
type input "2.31"
click at [172, 151] on input "range" at bounding box center [185, 150] width 41 height 5
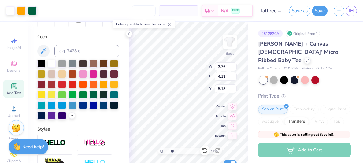
type input "4.62"
click at [177, 149] on input "range" at bounding box center [185, 150] width 41 height 5
click at [173, 151] on input "range" at bounding box center [185, 150] width 41 height 5
type input "1"
click at [165, 151] on input "range" at bounding box center [185, 150] width 41 height 5
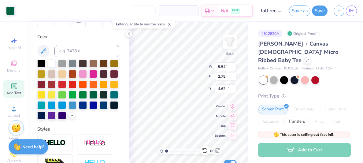
type input "9.54"
type input "2.75"
type input "3.00"
type input "1.78"
type input "0.79"
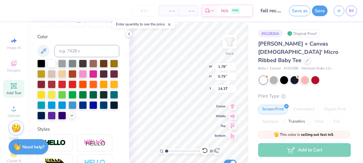
type input "7.04"
type textarea "esDesign 2: t."
click at [127, 33] on icon at bounding box center [128, 33] width 5 height 5
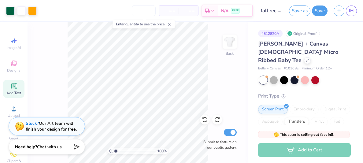
click at [12, 88] on icon at bounding box center [14, 86] width 6 height 6
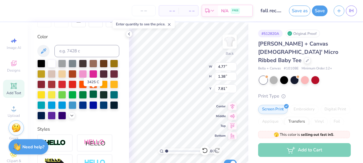
type textarea "1996"
click at [94, 94] on div at bounding box center [93, 94] width 8 height 8
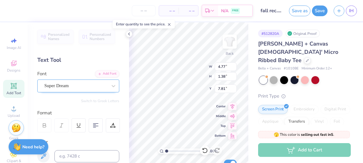
click at [90, 86] on div "Super Dream" at bounding box center [76, 85] width 64 height 9
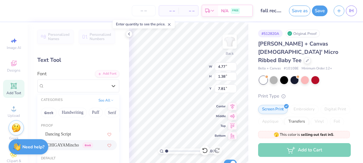
click at [75, 144] on span "ICHIGAYAMincho" at bounding box center [62, 145] width 34 height 6
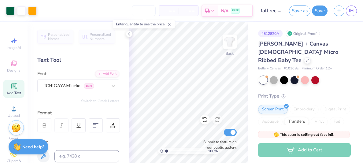
click at [170, 25] on line at bounding box center [169, 25] width 2 height 2
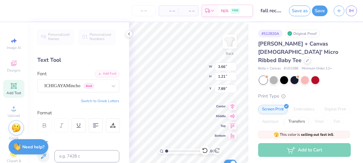
type input "2.00"
type input "0.66"
type input "2.68"
type input "0.89"
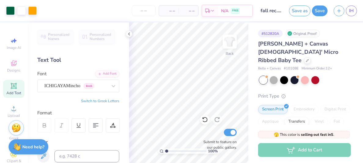
click at [15, 92] on span "Add Text" at bounding box center [13, 92] width 15 height 5
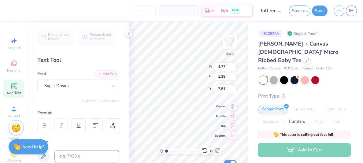
type textarea "Fall"
click at [93, 97] on div "Personalized Names Personalized Numbers Text Tool Add Font Font Super Dream Swi…" at bounding box center [77, 92] width 101 height 140
type input "3.13"
type input "9.25"
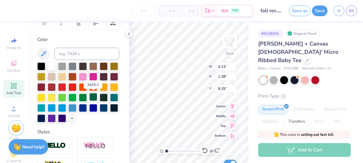
click at [93, 95] on div at bounding box center [93, 97] width 8 height 8
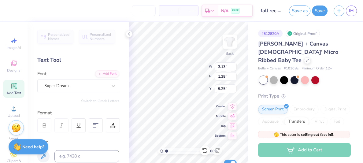
scroll to position [1, 0]
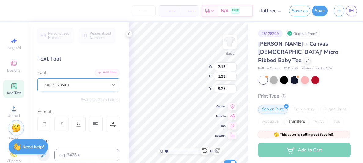
click at [112, 83] on icon at bounding box center [113, 85] width 6 height 6
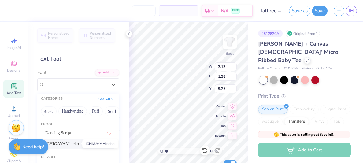
click at [71, 143] on span "ICHIGAYAMincho" at bounding box center [62, 143] width 34 height 6
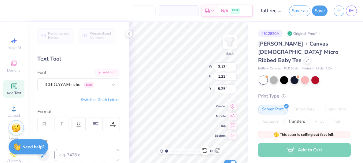
type input "3.41"
type input "1.23"
type input "9.32"
paste textarea "recruitmen"
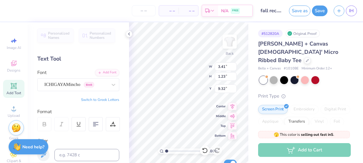
scroll to position [0, 1]
type textarea "Fall Recruitment"
type input "9.41"
type input "0.79"
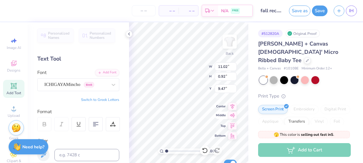
type input "9.61"
type input "8.78"
type input "0.74"
type input "9.66"
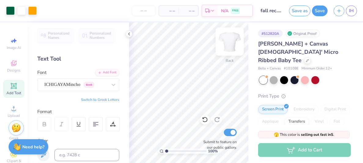
click at [232, 44] on img at bounding box center [229, 41] width 24 height 24
click at [232, 38] on img at bounding box center [229, 41] width 24 height 24
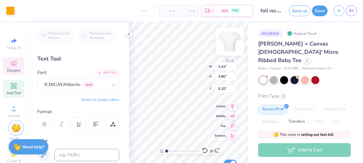
click at [225, 43] on img at bounding box center [229, 41] width 24 height 24
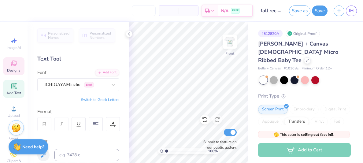
click at [18, 67] on div "Designs" at bounding box center [13, 66] width 21 height 18
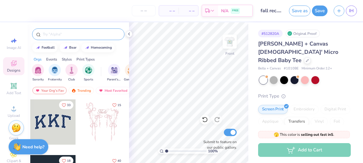
click at [91, 38] on div at bounding box center [78, 34] width 92 height 12
click at [87, 37] on input "text" at bounding box center [81, 34] width 78 height 6
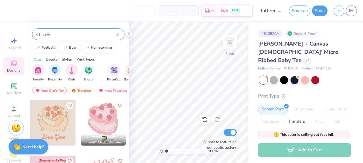
scroll to position [56, 0]
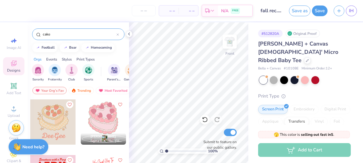
type input "cake"
click at [104, 115] on div at bounding box center [103, 121] width 45 height 45
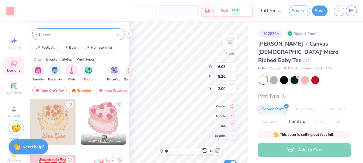
type input "1.83"
type input "0.83"
type input "10.42"
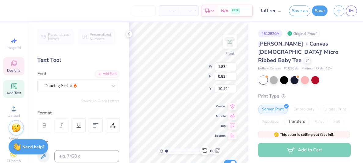
type textarea "T"
click at [8, 10] on div at bounding box center [10, 10] width 9 height 9
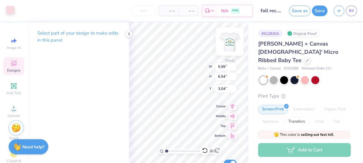
type input "5.99"
type input "6.54"
type input "3.04"
click at [128, 36] on icon at bounding box center [128, 33] width 5 height 5
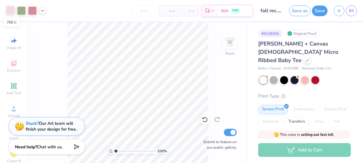
click at [9, 13] on div at bounding box center [10, 10] width 9 height 9
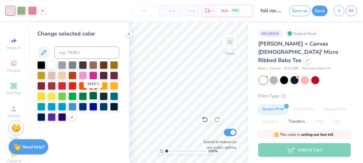
click at [96, 99] on div at bounding box center [93, 96] width 8 height 8
click at [51, 66] on div at bounding box center [52, 64] width 8 height 8
click at [20, 11] on div at bounding box center [21, 10] width 9 height 9
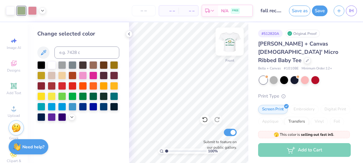
click at [229, 39] on img at bounding box center [229, 41] width 24 height 24
click at [227, 43] on img at bounding box center [229, 41] width 24 height 24
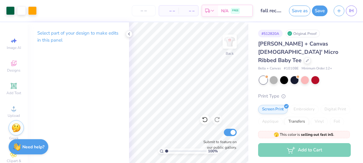
click at [227, 43] on img at bounding box center [229, 41] width 12 height 12
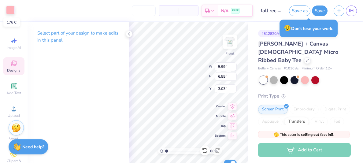
click at [9, 6] on div at bounding box center [10, 10] width 9 height 9
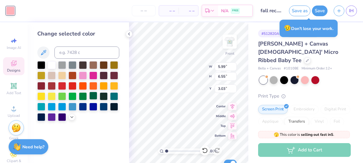
click at [94, 97] on div at bounding box center [93, 96] width 8 height 8
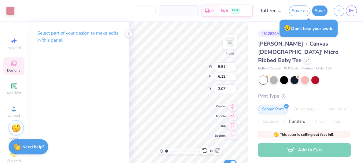
type input "5.51"
type input "6.12"
type input "3.07"
click at [6, 9] on div at bounding box center [10, 10] width 9 height 9
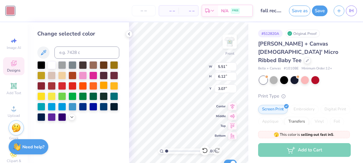
click at [104, 87] on div at bounding box center [104, 85] width 8 height 8
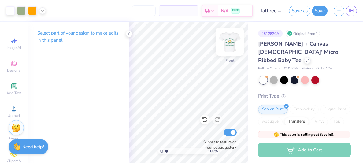
click at [231, 40] on img at bounding box center [229, 41] width 24 height 24
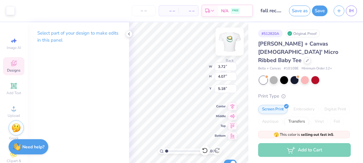
type input "3.72"
type input "4.07"
type input "5.18"
click at [7, 14] on div at bounding box center [10, 10] width 9 height 9
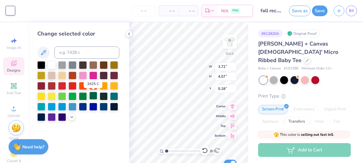
click at [94, 96] on div at bounding box center [93, 96] width 8 height 8
click at [231, 41] on img at bounding box center [229, 41] width 24 height 24
click at [175, 152] on input "range" at bounding box center [185, 150] width 41 height 5
click at [171, 151] on input "range" at bounding box center [185, 150] width 41 height 5
click at [176, 151] on input "range" at bounding box center [185, 150] width 41 height 5
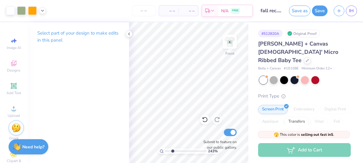
click at [172, 150] on input "range" at bounding box center [185, 150] width 41 height 5
click at [169, 149] on input "range" at bounding box center [185, 150] width 41 height 5
type input "1.12"
click at [167, 151] on input "range" at bounding box center [185, 150] width 41 height 5
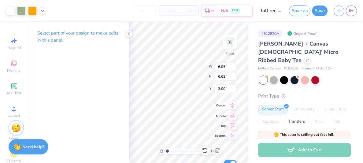
click at [219, 107] on div "112 % Front W 6.05 6.05 " H 6.62 6.62 " Y 3.00 3.00 " Center Middle Top Bottom …" at bounding box center [188, 92] width 119 height 140
type input "7.93"
type input "8.66"
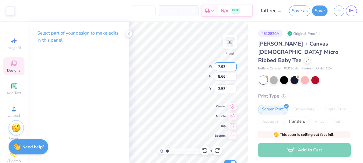
type input "3.06"
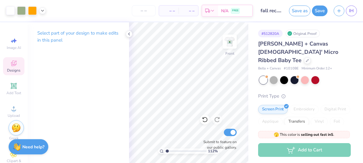
click at [12, 64] on icon at bounding box center [13, 62] width 5 height 5
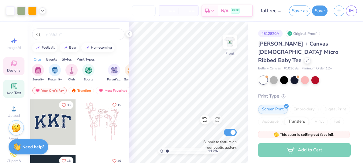
click at [14, 84] on icon at bounding box center [13, 85] width 5 height 5
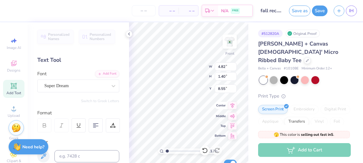
scroll to position [0, 2]
type textarea "xoxo, iota chapter"
click at [98, 87] on div "Super Dream" at bounding box center [76, 85] width 64 height 9
click at [114, 88] on icon at bounding box center [113, 86] width 6 height 6
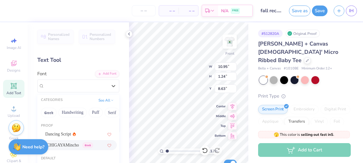
click at [72, 146] on span "ICHIGAYAMincho" at bounding box center [62, 145] width 34 height 6
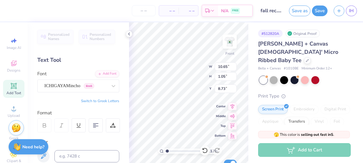
type input "10.65"
type input "1.05"
type input "8.73"
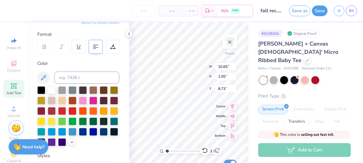
scroll to position [79, 0]
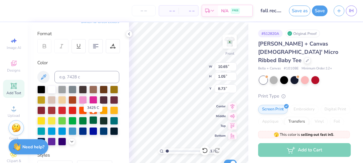
click at [92, 121] on div at bounding box center [93, 120] width 8 height 8
type input "8.51"
type input "0.84"
type input "13.54"
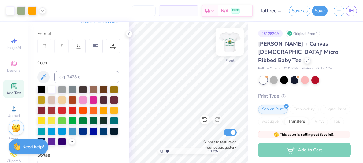
click at [229, 43] on img at bounding box center [229, 41] width 24 height 24
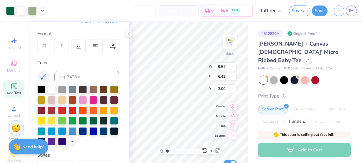
click at [189, 70] on div "112 % Back W 9.54 9.54 " H 6.43 6.43 " Y 3.00 3.00 " Center Middle Top Bottom S…" at bounding box center [188, 92] width 119 height 140
type input "6.34"
type input "2.53"
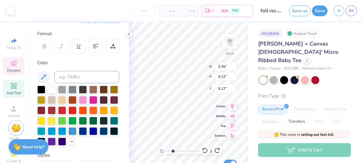
click at [173, 151] on input "range" at bounding box center [185, 150] width 41 height 5
type input "5.17"
type input "1.66"
click at [169, 151] on input "range" at bounding box center [185, 150] width 41 height 5
click at [204, 148] on icon at bounding box center [204, 150] width 5 height 5
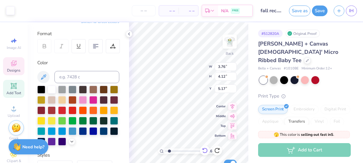
click at [203, 150] on icon at bounding box center [205, 150] width 6 height 6
click at [292, 75] on div at bounding box center [294, 79] width 8 height 8
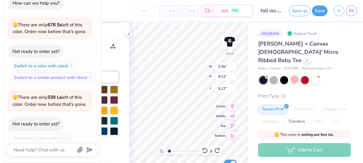
scroll to position [164, 0]
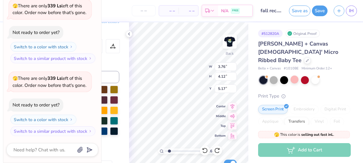
type textarea "x"
type input "2.80"
type input "3.06"
type input "0.55"
type textarea "x"
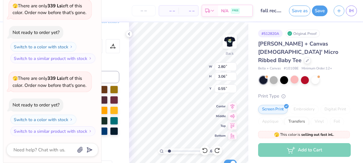
type input "3.93"
click at [129, 34] on icon at bounding box center [128, 33] width 5 height 5
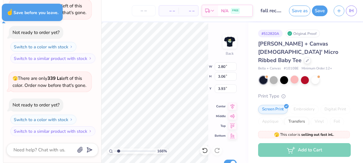
type textarea "x"
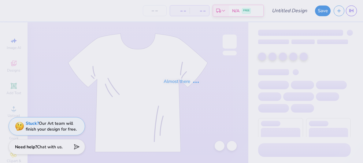
type input "fall rec. 2025"
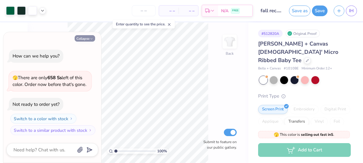
click at [84, 38] on button "Collapse" at bounding box center [85, 38] width 20 height 6
type textarea "x"
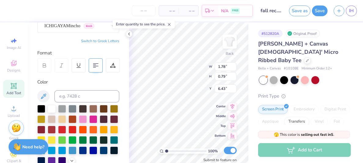
scroll to position [60, 0]
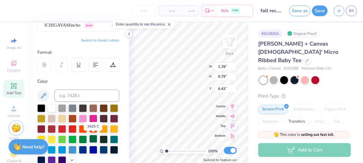
click at [94, 137] on div at bounding box center [93, 139] width 8 height 8
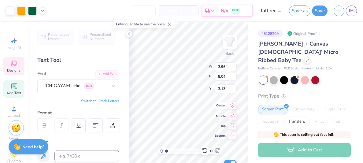
type input "3.96"
type input "8.04"
type input "3.13"
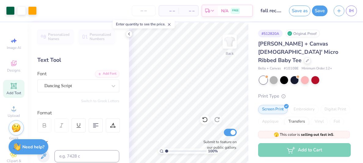
click at [170, 25] on line at bounding box center [169, 25] width 2 height 2
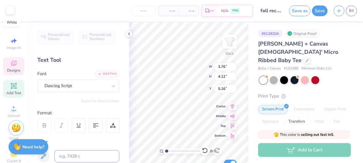
click at [8, 11] on div at bounding box center [10, 10] width 9 height 9
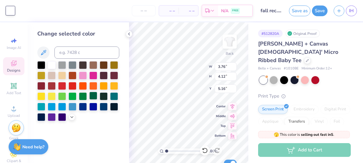
click at [96, 96] on div at bounding box center [93, 96] width 8 height 8
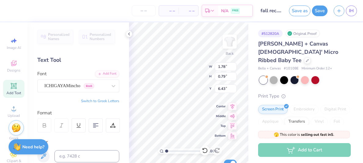
click at [13, 85] on icon at bounding box center [13, 85] width 5 height 5
type input "4.77"
type input "1.38"
type input "7.81"
type textarea "1996"
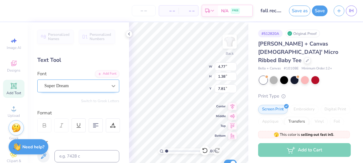
click at [114, 87] on icon at bounding box center [113, 86] width 6 height 6
click at [113, 84] on icon at bounding box center [113, 86] width 6 height 6
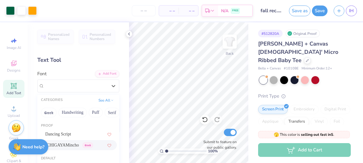
click at [64, 143] on span "ICHIGAYAMincho" at bounding box center [62, 145] width 34 height 6
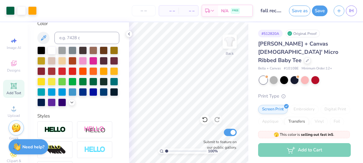
scroll to position [119, 0]
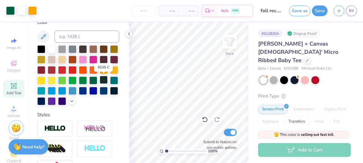
click at [101, 79] on div at bounding box center [104, 80] width 8 height 8
click at [93, 80] on div at bounding box center [93, 80] width 8 height 8
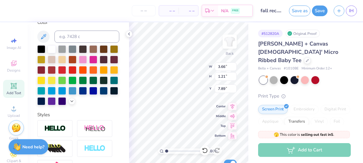
type input "2.86"
type input "0.95"
type input "7.21"
type input "2.35"
type input "0.78"
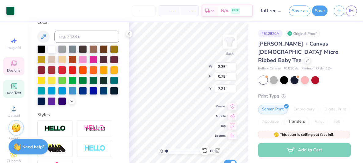
type input "3.76"
type input "4.12"
type input "5.16"
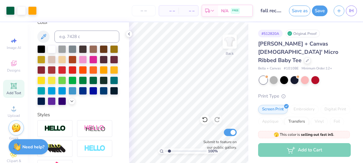
click at [169, 150] on input "range" at bounding box center [185, 150] width 41 height 5
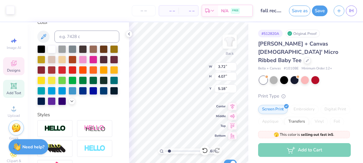
click at [10, 11] on div at bounding box center [10, 10] width 9 height 9
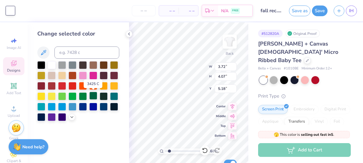
click at [91, 94] on div at bounding box center [93, 96] width 8 height 8
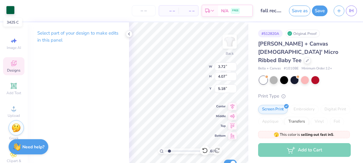
click at [11, 8] on div at bounding box center [10, 10] width 9 height 9
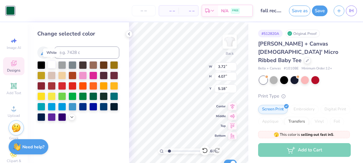
click at [51, 63] on div at bounding box center [52, 64] width 8 height 8
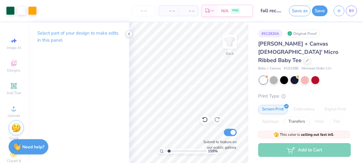
click at [127, 35] on icon at bounding box center [128, 33] width 5 height 5
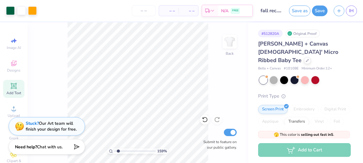
click at [13, 90] on span "Add Text" at bounding box center [13, 92] width 15 height 5
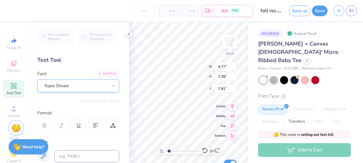
click at [80, 89] on div "Super Dream" at bounding box center [76, 85] width 64 height 9
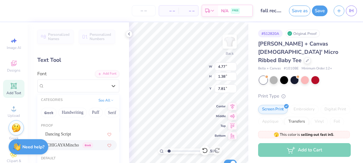
click at [77, 143] on span "ICHIGAYAMincho" at bounding box center [62, 145] width 34 height 6
type input "1.59326745912708"
type input "4.93"
type input "1.21"
type input "7.90"
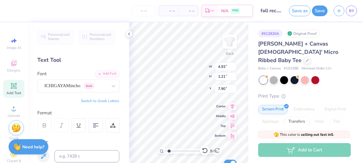
type input "1.59326745912708"
type textarea "F"
type input "1.59326745912708"
type textarea "Fa"
type input "1.59326745912708"
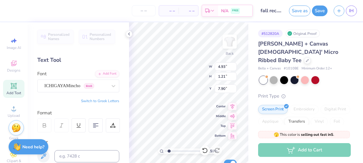
type textarea "Fal"
type input "1.59326745912708"
type textarea "Fall"
type input "1.59326745912708"
type textarea "Fall"
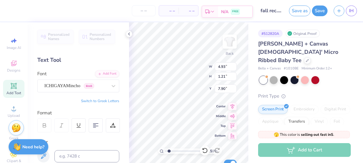
type input "1.59326745912708"
type textarea "Fall"
type input "1.59326745912708"
paste textarea "recruitment"
type textarea "Fall recruitment"
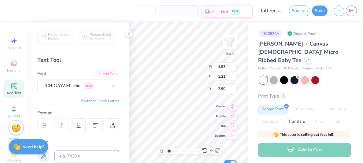
scroll to position [0, 2]
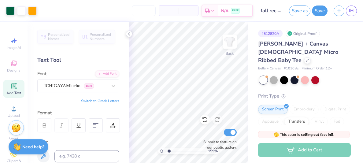
click at [129, 34] on icon at bounding box center [128, 33] width 5 height 5
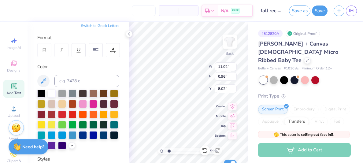
scroll to position [75, 0]
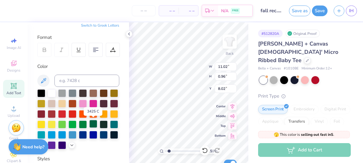
click at [96, 123] on div at bounding box center [93, 124] width 8 height 8
click at [129, 32] on icon at bounding box center [128, 33] width 5 height 5
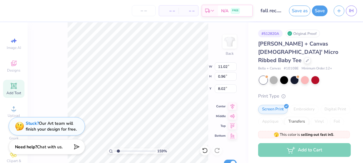
type input "1.59326745912708"
type textarea "Fall ecruitment"
type input "1.59326745912708"
type textarea "Fall Recruitment"
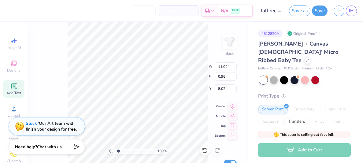
type input "1.59326745912708"
type input "3.25"
type input "2.65"
type input "3.13"
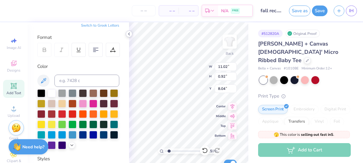
type input "1.59326745912708"
type input "10.01"
type input "1.59326745912708"
type input "8.52"
type input "0.72"
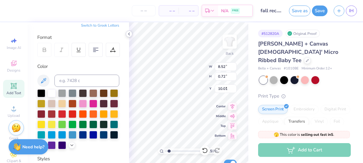
type input "1.59326745912708"
type input "9.79"
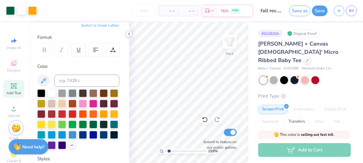
click at [129, 34] on icon at bounding box center [128, 33] width 5 height 5
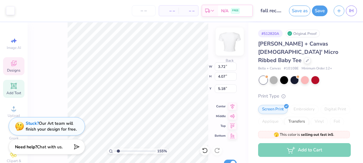
click at [224, 46] on img at bounding box center [229, 41] width 24 height 24
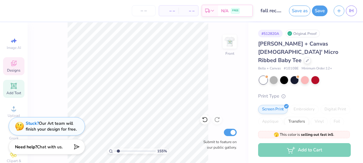
click at [10, 74] on div "Designs" at bounding box center [13, 66] width 21 height 18
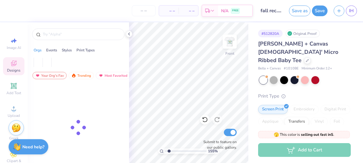
type input "1.55202405958057"
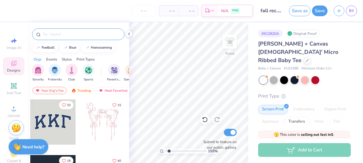
click at [60, 32] on input "text" at bounding box center [81, 34] width 78 height 6
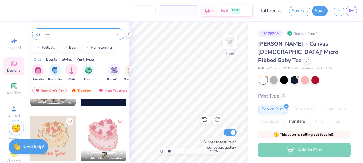
scroll to position [42, 0]
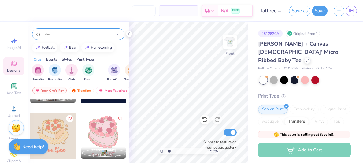
type input "cake"
click at [104, 126] on div at bounding box center [103, 135] width 45 height 45
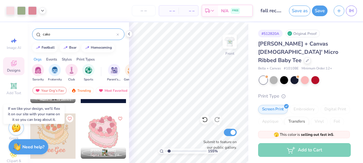
click at [202, 127] on div "Submit to feature on our public gallery." at bounding box center [218, 138] width 37 height 23
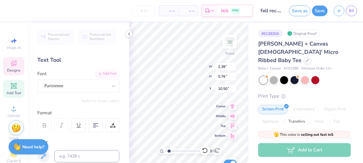
type input "1.55202405958057"
type textarea "love"
type input "1.55202405958057"
type textarea "love"
type input "1.55202405958057"
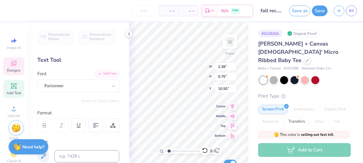
type textarea "lo"
type input "1.55202405958057"
type textarea "l"
type input "1.55202405958057"
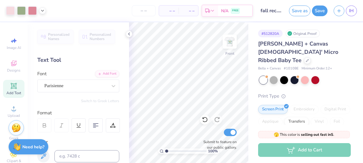
drag, startPoint x: 168, startPoint y: 150, endPoint x: 159, endPoint y: 151, distance: 8.9
type input "1"
click at [165, 151] on input "range" at bounding box center [185, 150] width 41 height 5
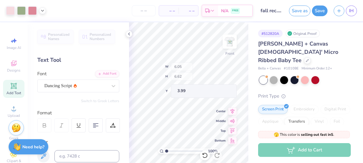
type input "3.99"
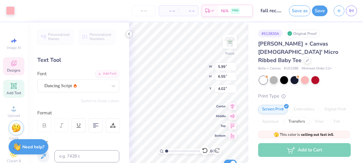
click at [126, 35] on div at bounding box center [129, 34] width 7 height 7
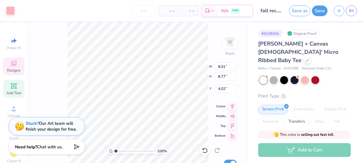
type input "8.01"
type input "8.77"
click at [204, 151] on icon at bounding box center [205, 150] width 6 height 6
type input "5.99"
type input "6.55"
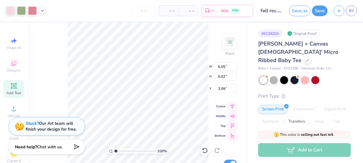
type input "8.32"
type input "9.10"
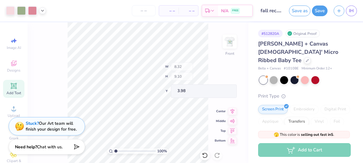
type input "3.98"
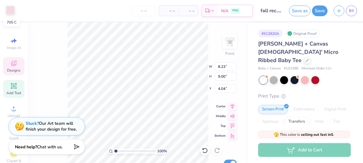
click at [9, 10] on div at bounding box center [10, 10] width 9 height 9
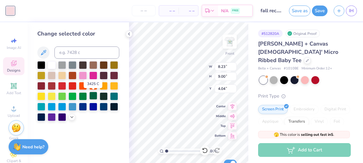
click at [94, 96] on div at bounding box center [93, 96] width 8 height 8
type input "9.01"
type input "4.02"
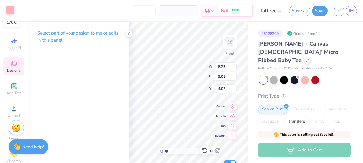
click at [13, 7] on div at bounding box center [10, 10] width 9 height 9
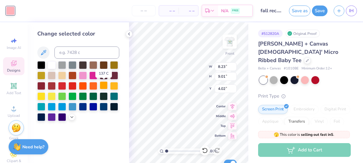
click at [103, 86] on div at bounding box center [104, 85] width 8 height 8
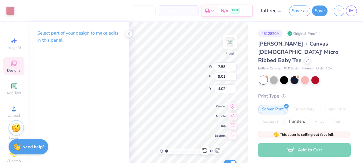
type input "7.58"
type input "8.42"
type input "4.07"
click at [12, 11] on div at bounding box center [10, 10] width 9 height 9
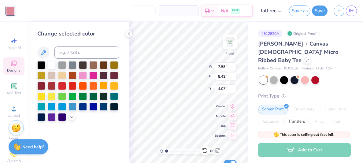
click at [104, 85] on div at bounding box center [104, 85] width 8 height 8
type input "8.23"
type input "9.01"
type input "4.02"
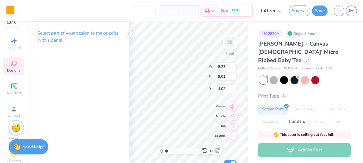
click at [7, 11] on div at bounding box center [10, 10] width 9 height 9
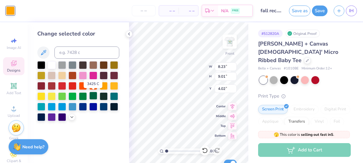
click at [93, 97] on div at bounding box center [93, 96] width 8 height 8
type input "9.00"
type input "4.04"
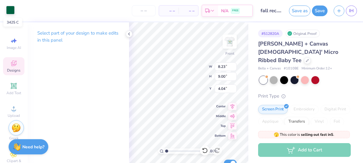
click at [11, 12] on div at bounding box center [10, 10] width 9 height 9
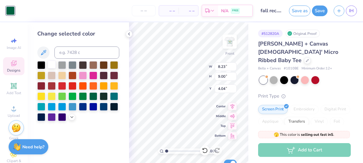
click at [49, 65] on div at bounding box center [52, 64] width 8 height 8
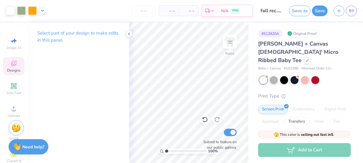
click at [12, 69] on span "Designs" at bounding box center [13, 70] width 13 height 5
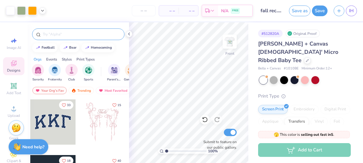
click at [71, 38] on div at bounding box center [78, 34] width 92 height 12
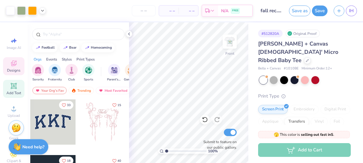
click at [17, 86] on icon at bounding box center [13, 85] width 7 height 7
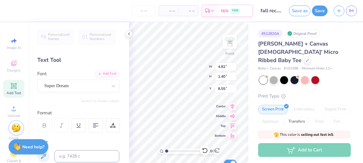
type input "14.10"
type textarea "t"
click at [79, 80] on div "Super Dream" at bounding box center [78, 85] width 82 height 13
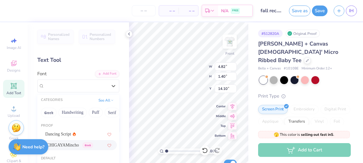
click at [63, 145] on span "ICHIGAYAMincho" at bounding box center [62, 145] width 34 height 6
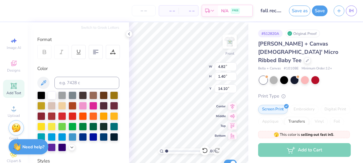
scroll to position [81, 0]
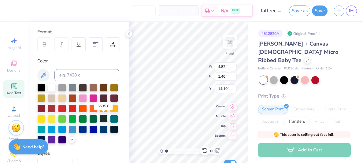
click at [105, 119] on div at bounding box center [104, 118] width 8 height 8
click at [95, 46] on 379 at bounding box center [94, 46] width 2 height 0
type textarea "the sweetest, xoxo iota chapter"
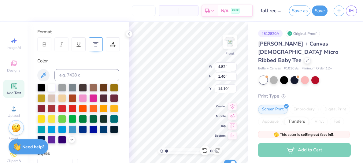
scroll to position [1, 1]
type input "8.25"
type input "2.04"
type input "14.11"
click at [8, 12] on div at bounding box center [10, 10] width 9 height 9
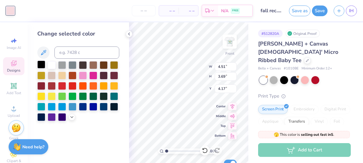
click at [41, 67] on div at bounding box center [41, 64] width 8 height 8
click at [92, 96] on div at bounding box center [93, 96] width 8 height 8
click at [106, 97] on div at bounding box center [104, 96] width 8 height 8
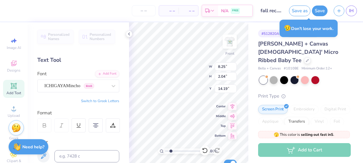
click at [170, 151] on input "range" at bounding box center [185, 150] width 41 height 5
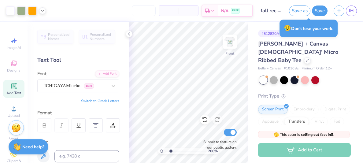
click at [164, 150] on div "200 %" at bounding box center [188, 150] width 61 height 5
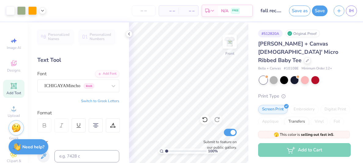
drag, startPoint x: 170, startPoint y: 152, endPoint x: 160, endPoint y: 152, distance: 10.4
type input "1"
click at [165, 152] on input "range" at bounding box center [185, 150] width 41 height 5
click at [230, 43] on img at bounding box center [229, 41] width 24 height 24
click at [315, 8] on button "Save" at bounding box center [320, 10] width 16 height 11
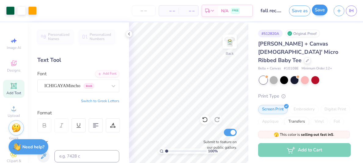
click at [315, 8] on div "Save" at bounding box center [320, 10] width 16 height 11
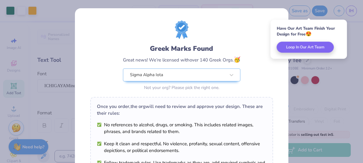
scroll to position [123, 0]
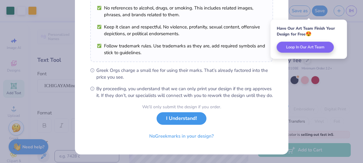
click at [184, 116] on button "I Understand!" at bounding box center [181, 118] width 50 height 13
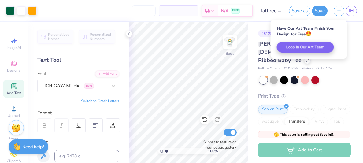
scroll to position [33, 0]
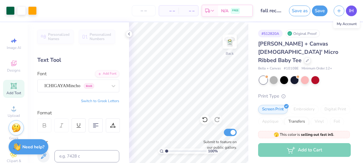
click at [350, 11] on span "IH" at bounding box center [350, 10] width 5 height 7
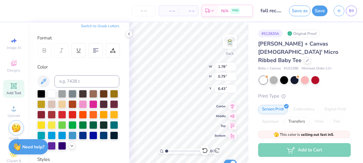
scroll to position [76, 0]
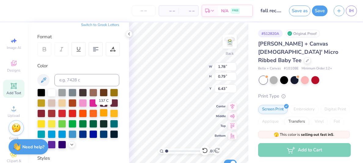
click at [102, 113] on div at bounding box center [104, 113] width 8 height 8
type input "2.35"
type input "0.78"
click at [103, 115] on div at bounding box center [104, 113] width 8 height 8
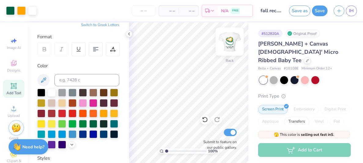
click at [228, 42] on img at bounding box center [229, 41] width 24 height 24
click at [231, 42] on img at bounding box center [229, 41] width 12 height 12
type input "1.9"
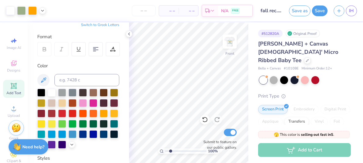
click at [170, 152] on input "range" at bounding box center [185, 150] width 41 height 5
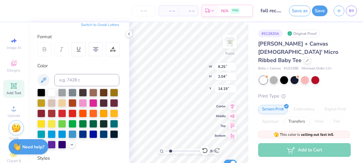
scroll to position [0, 1]
type textarea "the sweetest iota chapter"
click at [128, 34] on icon at bounding box center [128, 33] width 5 height 5
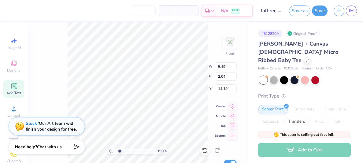
type input "5.49"
drag, startPoint x: 119, startPoint y: 150, endPoint x: 114, endPoint y: 150, distance: 4.9
type input "1"
click at [114, 150] on input "range" at bounding box center [134, 150] width 41 height 5
type input "7.11"
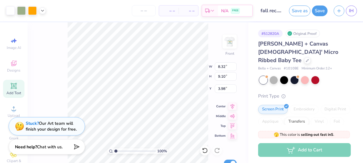
type input "7.79"
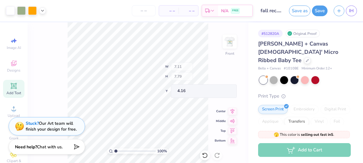
type input "4.16"
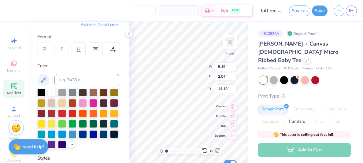
scroll to position [0, 2]
type textarea "the sweetest, iota chapter"
type input "5.83"
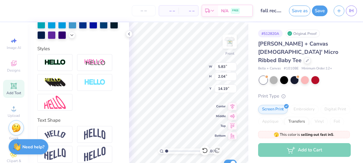
scroll to position [192, 0]
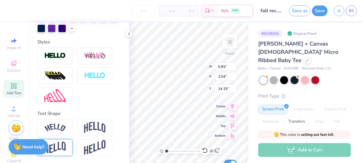
click at [59, 146] on img at bounding box center [54, 147] width 21 height 12
type input "2.83"
type input "13.80"
click at [101, 149] on img at bounding box center [94, 147] width 21 height 15
type input "7.29"
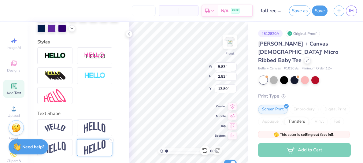
type input "4.73"
type input "13.20"
click at [90, 126] on img at bounding box center [94, 128] width 21 height 12
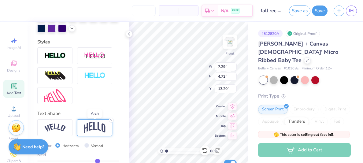
type input "3.42"
type input "13.85"
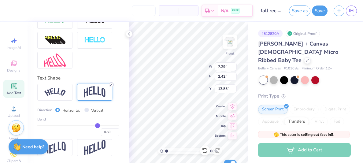
click at [112, 85] on icon at bounding box center [111, 85] width 4 height 4
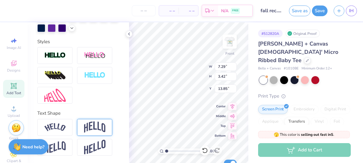
type input "2.55"
type input "14.29"
type textarea "from the sweetest, iota chapter"
type input "10.40"
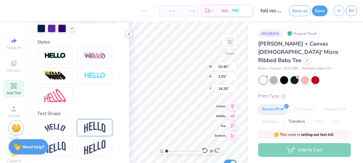
click at [129, 34] on icon at bounding box center [128, 33] width 5 height 5
type input "7.78"
type input "1.91"
type input "14.93"
type input "7.04"
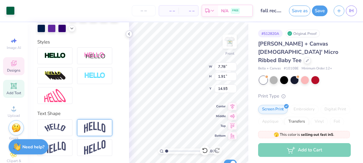
type input "7.70"
type input "4.19"
type input "7.78"
type input "1.91"
type input "14.93"
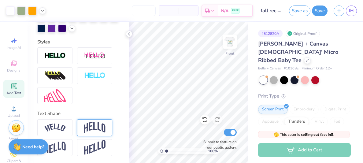
click at [128, 34] on icon at bounding box center [128, 33] width 5 height 5
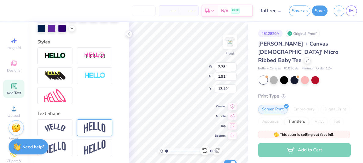
scroll to position [0, 2]
type textarea "from the sweetest, iota chapter"
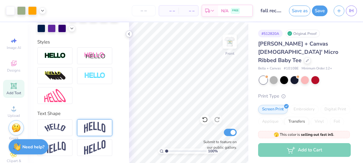
click at [128, 31] on div at bounding box center [129, 34] width 7 height 7
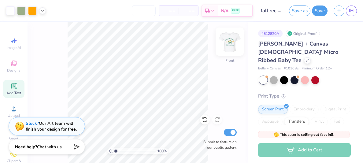
click at [233, 44] on img at bounding box center [229, 41] width 24 height 24
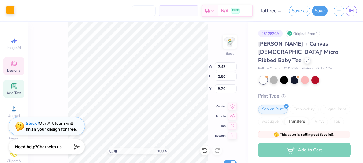
click at [13, 13] on div at bounding box center [10, 10] width 9 height 9
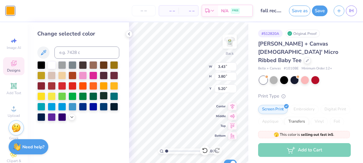
click at [103, 98] on div at bounding box center [104, 96] width 8 height 8
click at [104, 87] on div at bounding box center [104, 85] width 8 height 8
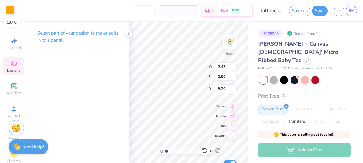
click at [12, 12] on div at bounding box center [10, 10] width 9 height 9
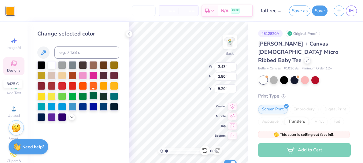
click at [95, 98] on div at bounding box center [93, 96] width 8 height 8
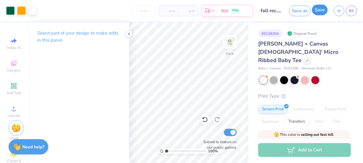
click at [317, 13] on button "Save" at bounding box center [320, 10] width 16 height 11
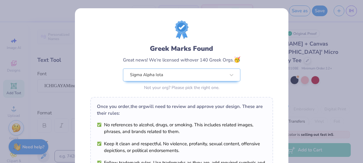
click at [322, 69] on div "Greek Marks Found Great news! We’re licensed with over 140 Greek Orgs. 🥳 Sigma …" at bounding box center [181, 81] width 363 height 163
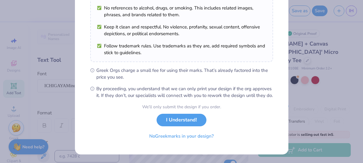
click at [183, 127] on div "We’ll only submit the design if you order. I Understand! No Greek marks in your…" at bounding box center [181, 123] width 79 height 38
click at [183, 125] on div "We’ll only submit the design if you order. I Understand! No Greek marks in your…" at bounding box center [181, 123] width 79 height 38
click at [182, 122] on button "I Understand!" at bounding box center [181, 118] width 50 height 13
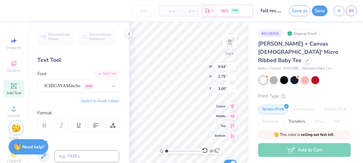
scroll to position [33, 0]
click at [106, 82] on div "ICHIGAYAMincho Greek" at bounding box center [76, 85] width 64 height 9
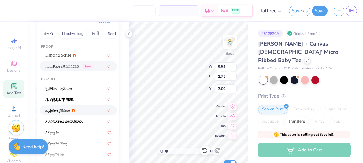
scroll to position [80, 0]
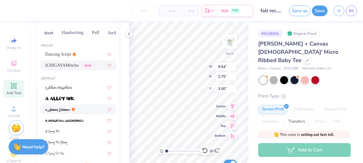
click at [75, 109] on icon at bounding box center [73, 109] width 3 height 4
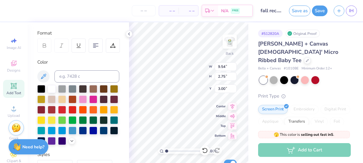
type input "6.87"
type input "2.62"
type input "3.07"
type input "8.75"
type input "3.34"
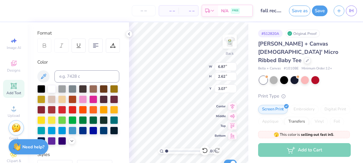
type input "2.35"
type input "9.70"
type input "3.70"
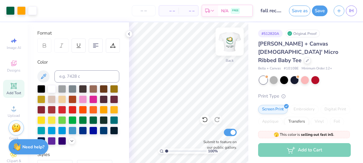
click at [230, 41] on img at bounding box center [229, 41] width 24 height 24
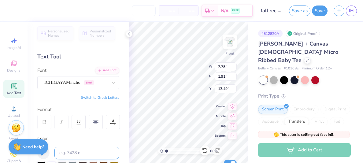
scroll to position [0, 0]
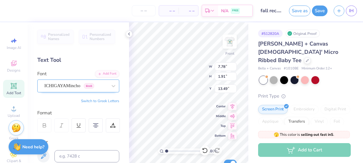
click at [98, 82] on div "ICHIGAYAMincho Greek" at bounding box center [76, 85] width 64 height 9
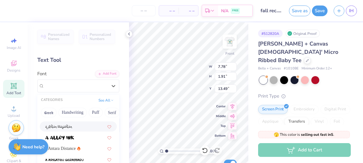
scroll to position [42, 0]
click at [66, 122] on span at bounding box center [58, 125] width 27 height 6
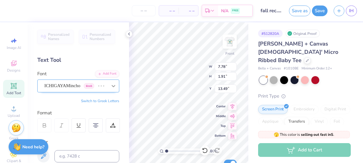
click at [109, 89] on div at bounding box center [113, 85] width 11 height 11
click at [115, 86] on icon at bounding box center [113, 86] width 4 height 2
type input "5.69"
type input "2.09"
type input "13.39"
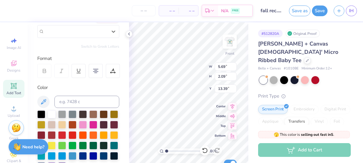
scroll to position [0, 0]
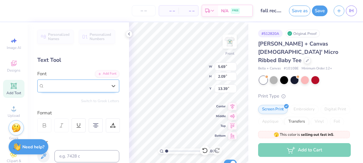
click at [83, 89] on div at bounding box center [75, 86] width 63 height 8
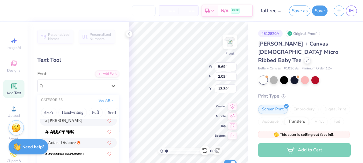
scroll to position [47, 0]
click at [66, 140] on span "a Antara Distance" at bounding box center [60, 142] width 31 height 6
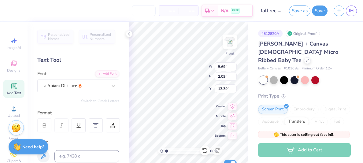
type input "4.42"
type input "2.06"
type input "13.41"
type input "6.70"
type input "3.12"
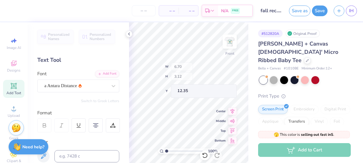
type input "13.13"
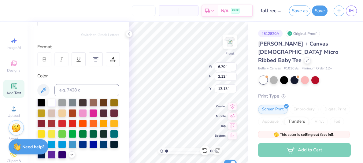
scroll to position [67, 0]
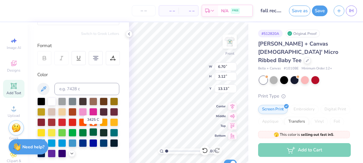
click at [95, 132] on div at bounding box center [93, 132] width 8 height 8
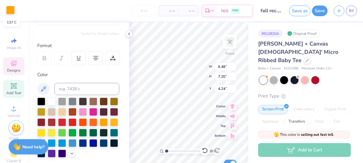
click at [10, 8] on div at bounding box center [10, 10] width 9 height 9
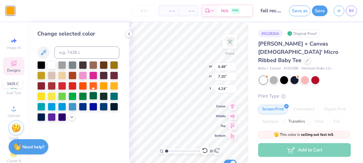
click at [95, 95] on div at bounding box center [93, 96] width 8 height 8
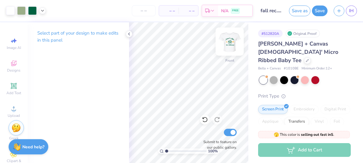
click at [230, 42] on img at bounding box center [229, 41] width 24 height 24
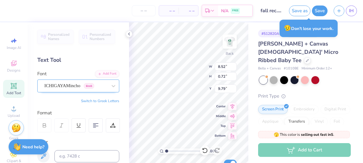
click at [103, 86] on div "ICHIGAYAMincho Greek" at bounding box center [76, 85] width 64 height 9
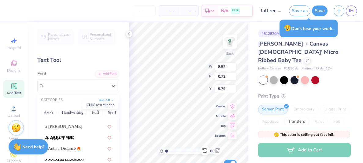
scroll to position [41, 0]
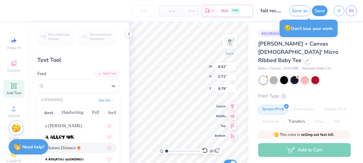
click at [64, 144] on span "a Antara Distance" at bounding box center [60, 147] width 31 height 6
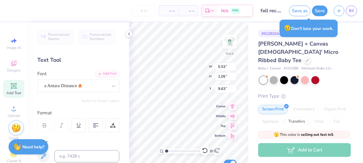
type input "5.53"
type input "1.05"
type input "9.63"
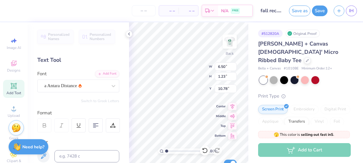
type input "6.50"
type input "1.23"
type input "10.78"
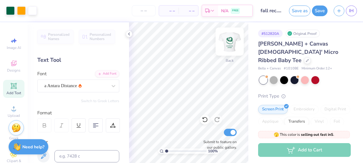
click at [229, 43] on img at bounding box center [229, 41] width 24 height 24
click at [129, 35] on polyline at bounding box center [128, 34] width 1 height 2
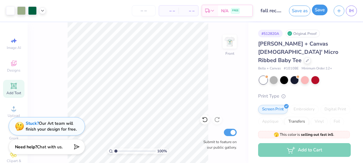
click at [317, 12] on button "Save" at bounding box center [320, 10] width 16 height 11
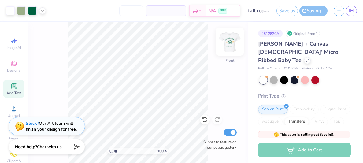
click at [230, 40] on img at bounding box center [229, 41] width 24 height 24
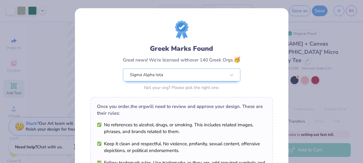
scroll to position [123, 0]
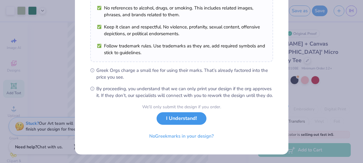
click at [184, 118] on button "I Understand!" at bounding box center [181, 118] width 50 height 13
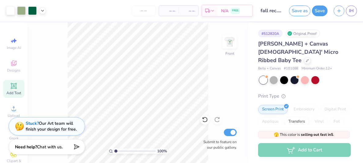
scroll to position [33, 0]
click at [226, 44] on img at bounding box center [229, 41] width 24 height 24
click at [353, 12] on span "IH" at bounding box center [350, 10] width 5 height 7
